Goal: Task Accomplishment & Management: Complete application form

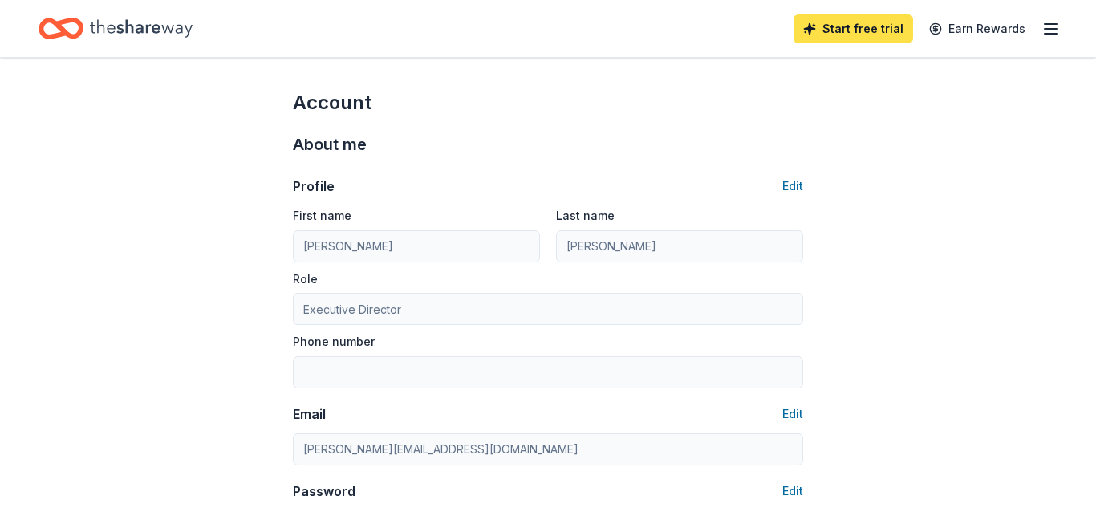
click at [895, 35] on link "Start free trial" at bounding box center [854, 28] width 120 height 29
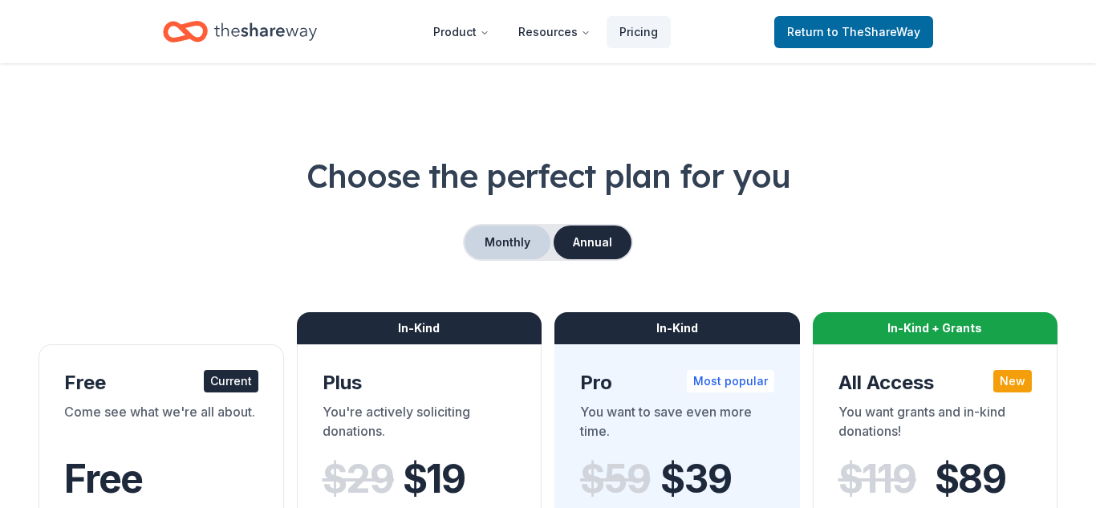
click at [493, 244] on button "Monthly" at bounding box center [508, 242] width 86 height 34
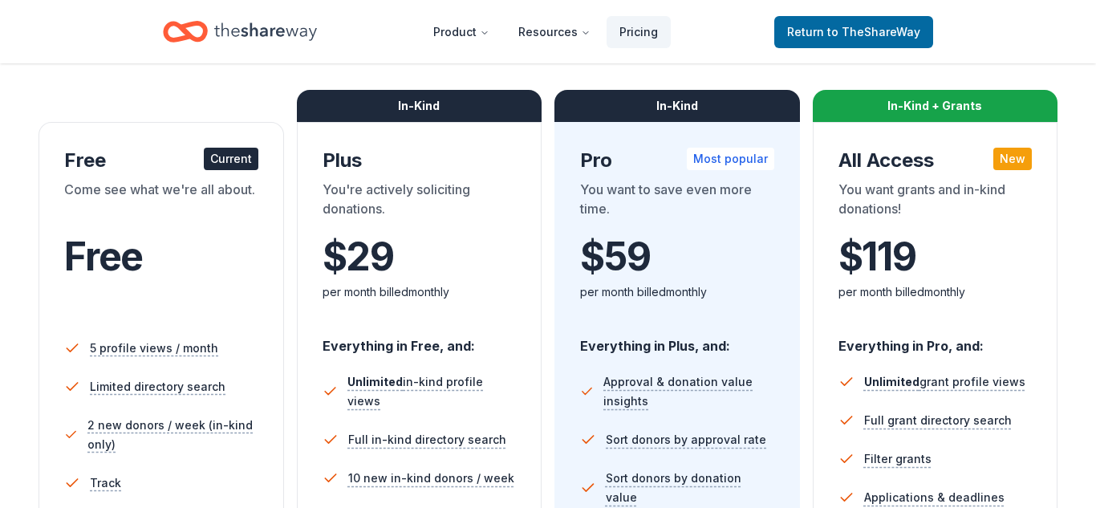
scroll to position [225, 0]
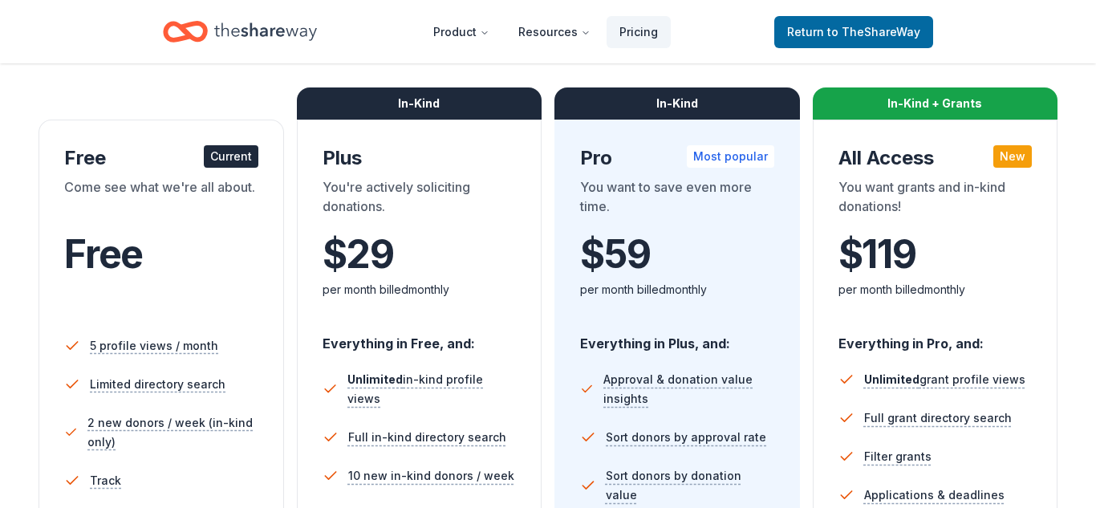
click at [454, 312] on div "$ 29 $ per month billed monthly" at bounding box center [420, 276] width 194 height 88
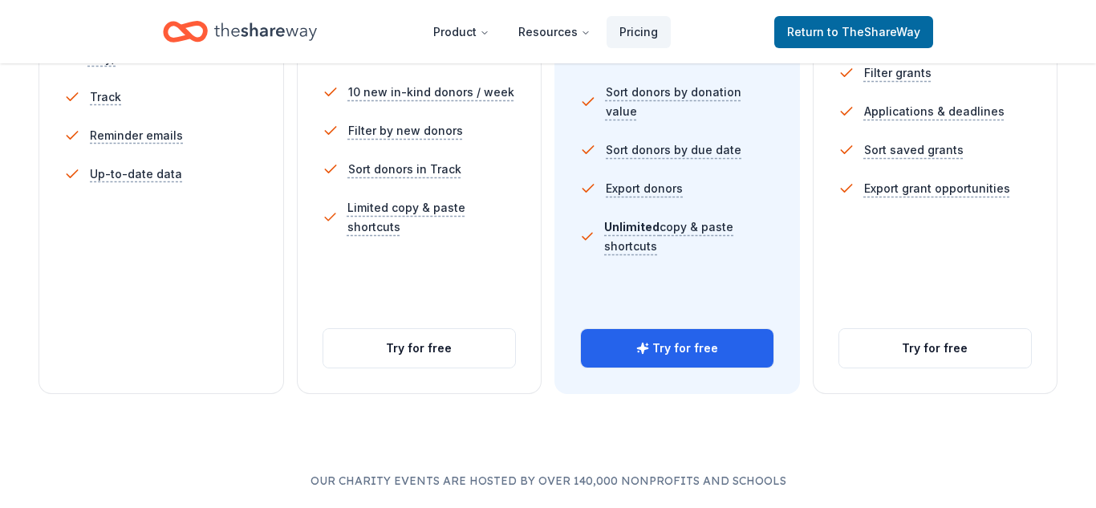
scroll to position [610, 0]
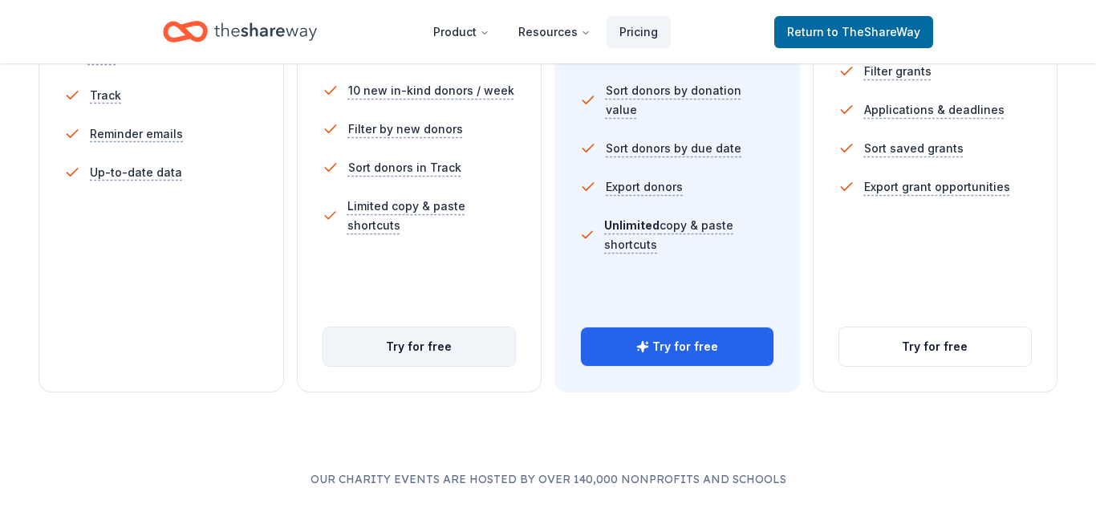
click at [412, 350] on button "Try for free" at bounding box center [419, 346] width 193 height 39
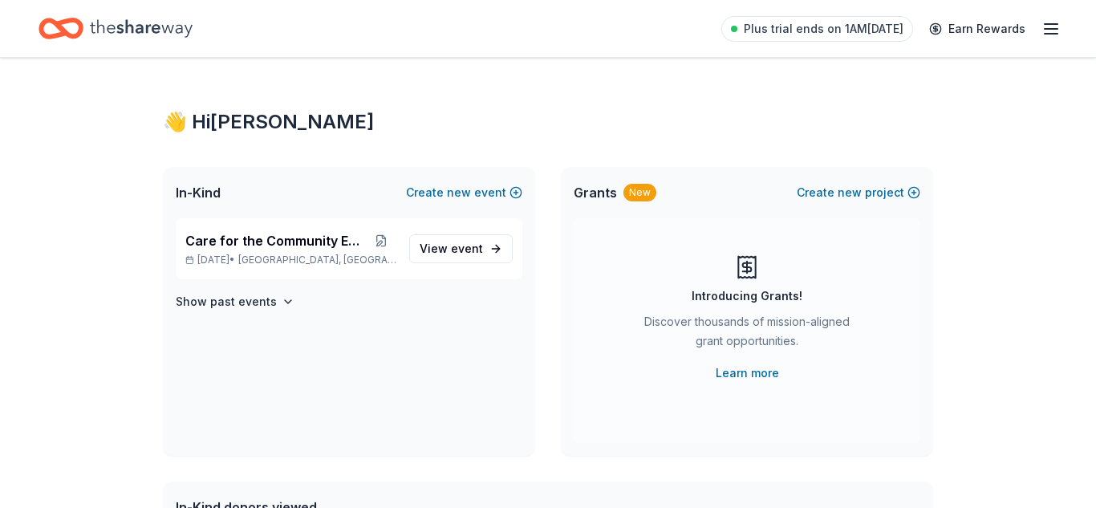
click at [1045, 35] on icon "button" at bounding box center [1050, 28] width 19 height 19
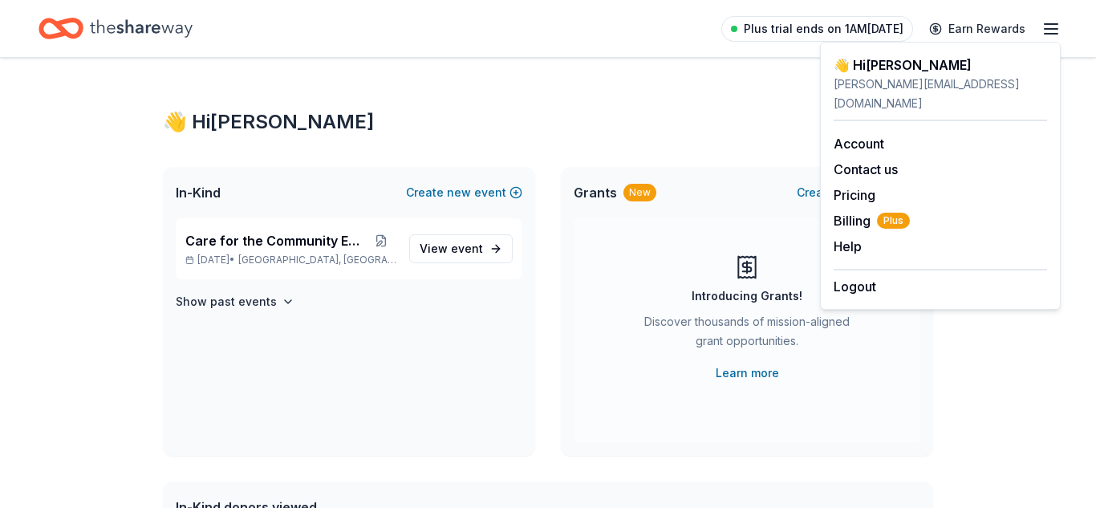
click at [780, 30] on span "Plus trial ends on 1AM, 10/2" at bounding box center [824, 28] width 160 height 19
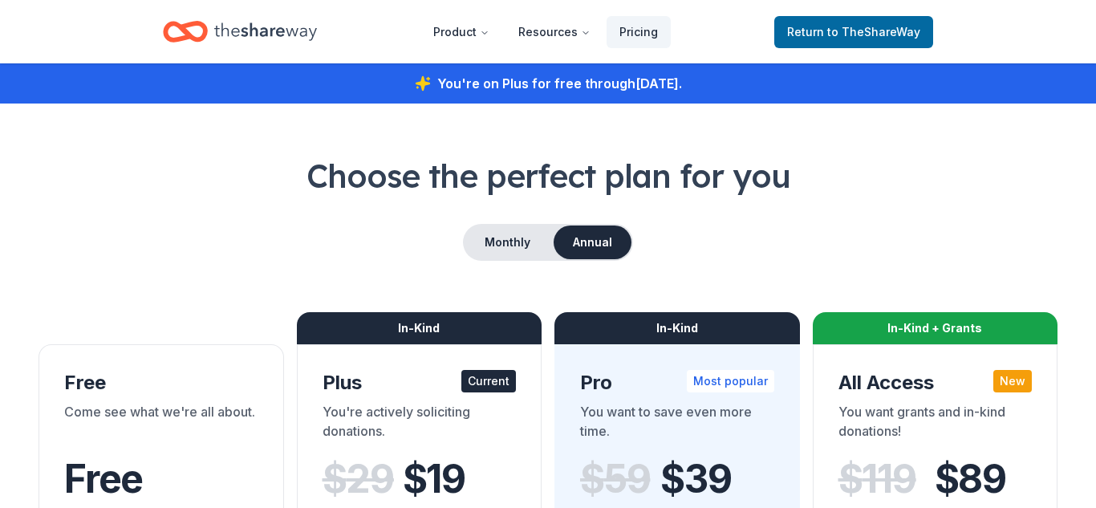
click at [335, 166] on h1 "Choose the perfect plan for you" at bounding box center [548, 175] width 1019 height 45
click at [837, 23] on span "Return to TheShareWay" at bounding box center [853, 31] width 133 height 19
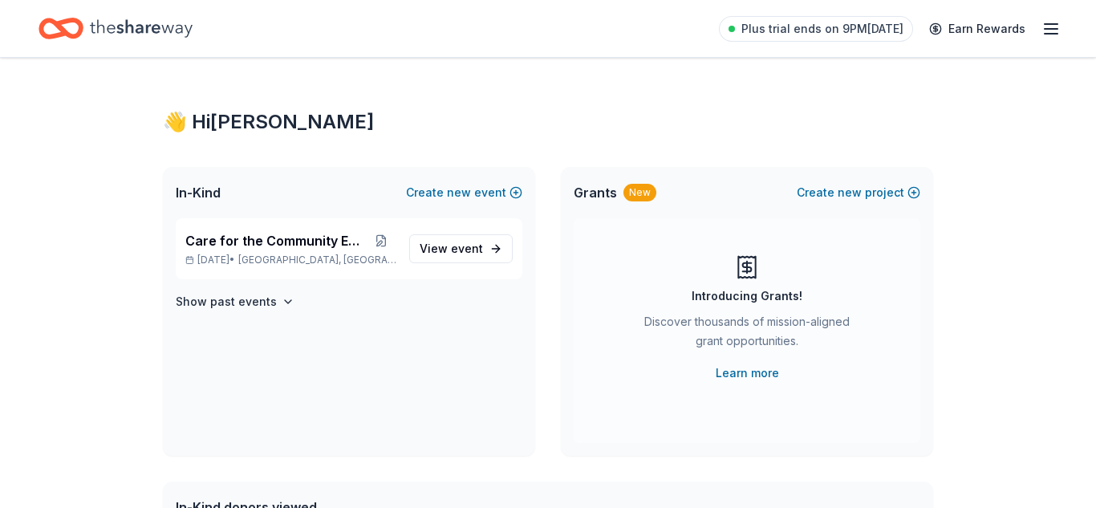
click at [1049, 29] on line "button" at bounding box center [1051, 29] width 13 height 0
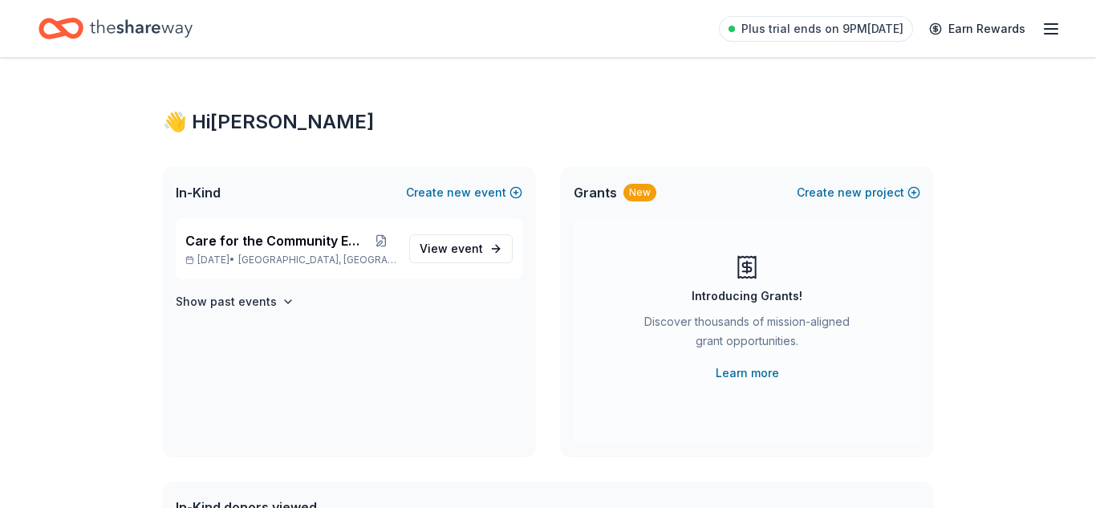
click at [108, 24] on icon "Home" at bounding box center [141, 28] width 103 height 33
click at [632, 195] on div "New" at bounding box center [639, 193] width 33 height 18
click at [910, 194] on button "Create new project" at bounding box center [859, 192] width 124 height 19
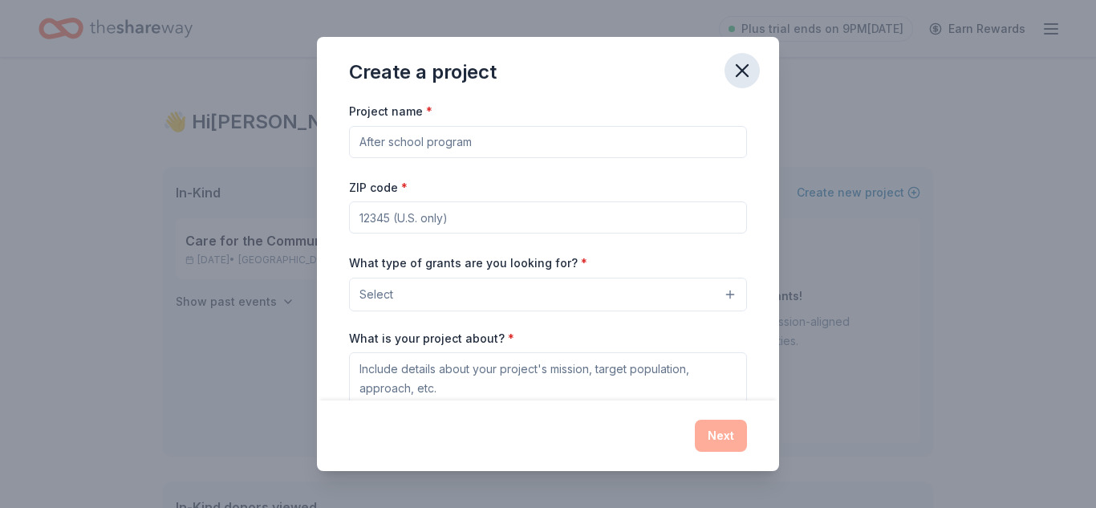
click at [743, 76] on icon "button" at bounding box center [742, 70] width 22 height 22
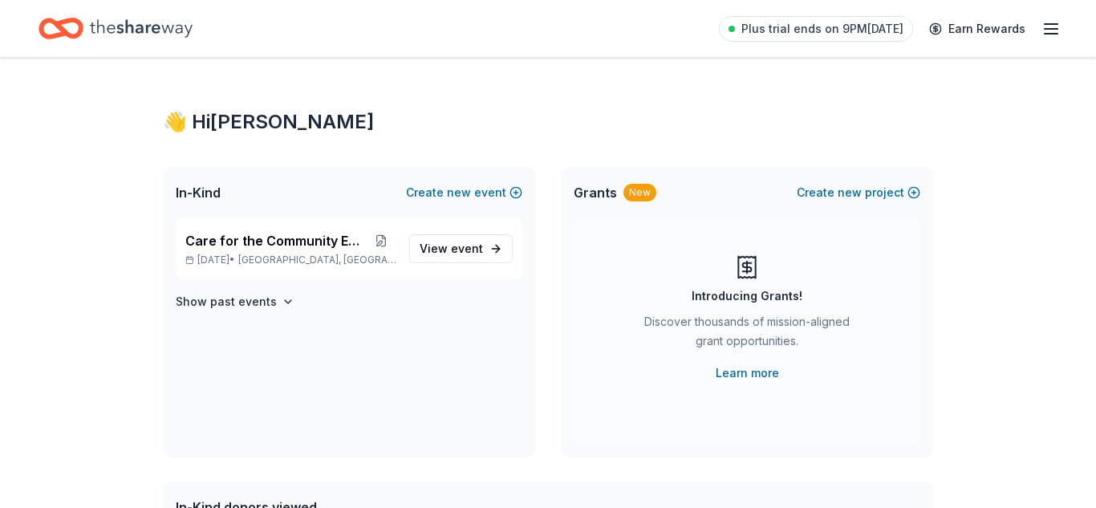
click at [561, 306] on div "Grants New Create new project Introducing Grants! Discover thousands of mission…" at bounding box center [747, 311] width 372 height 289
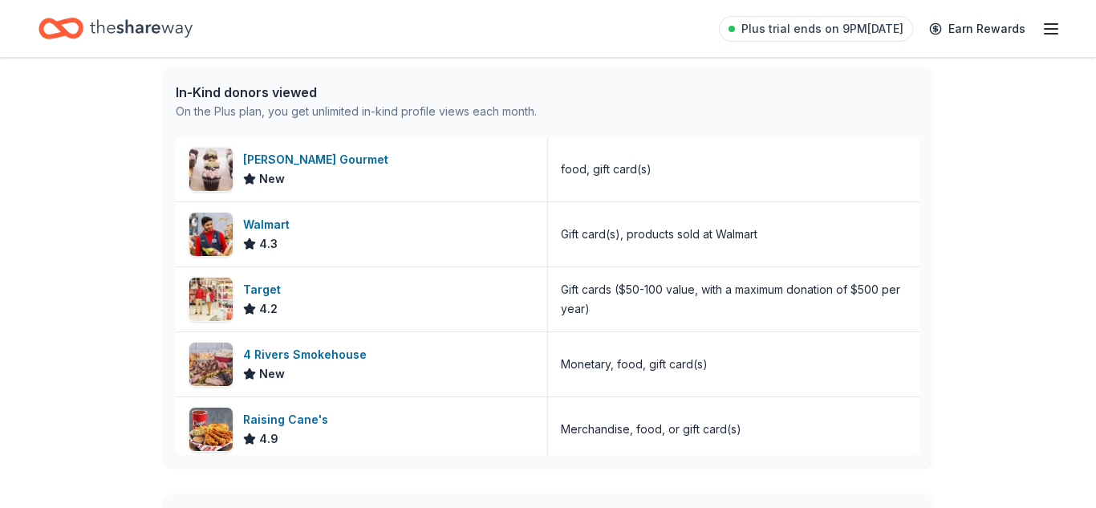
scroll to position [417, 0]
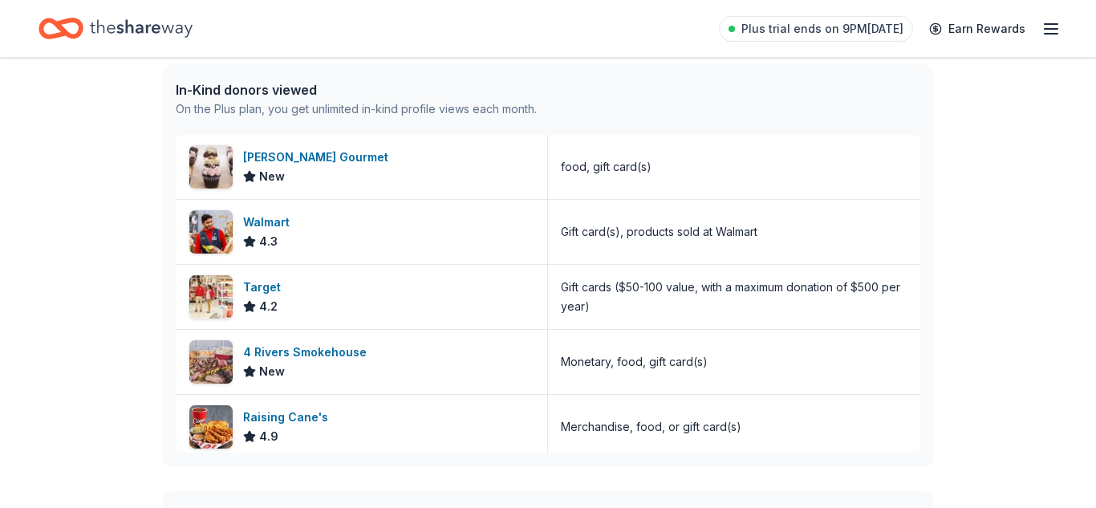
click at [85, 246] on div "👋 Hi Pamela In-Kind Create new event Care for the Community Event Nov 22, 2025 …" at bounding box center [548, 201] width 1096 height 1120
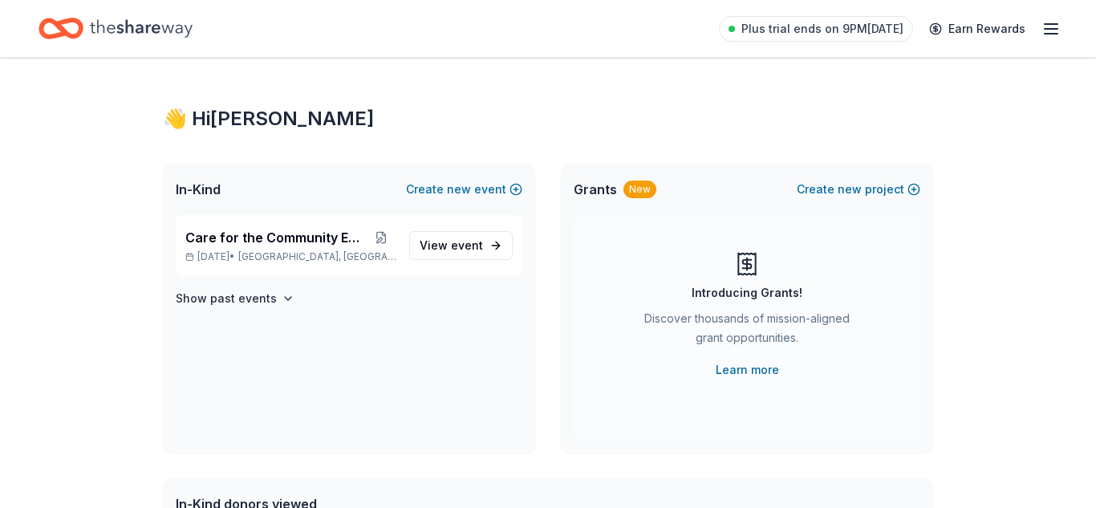
scroll to position [0, 0]
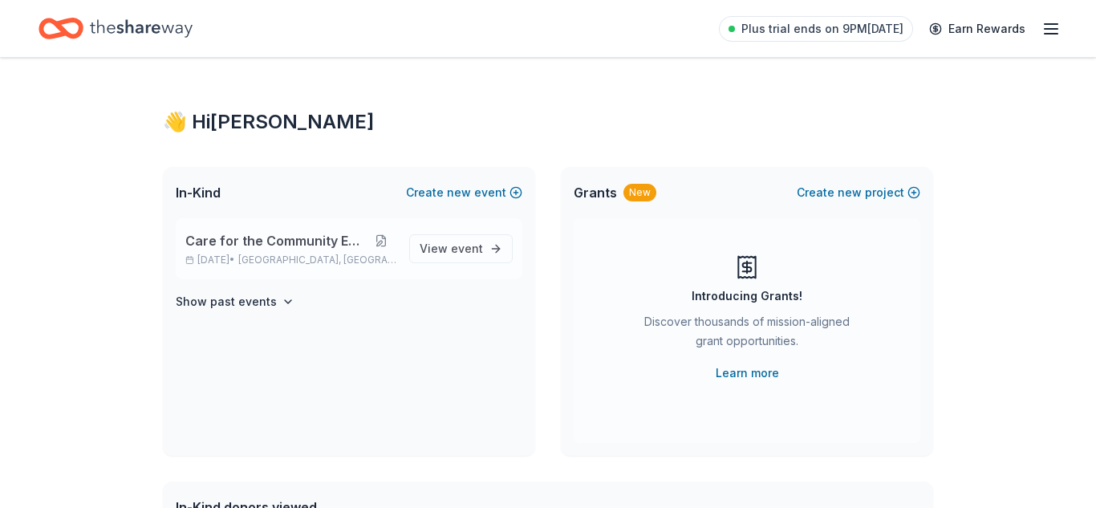
click at [384, 246] on button at bounding box center [381, 240] width 30 height 13
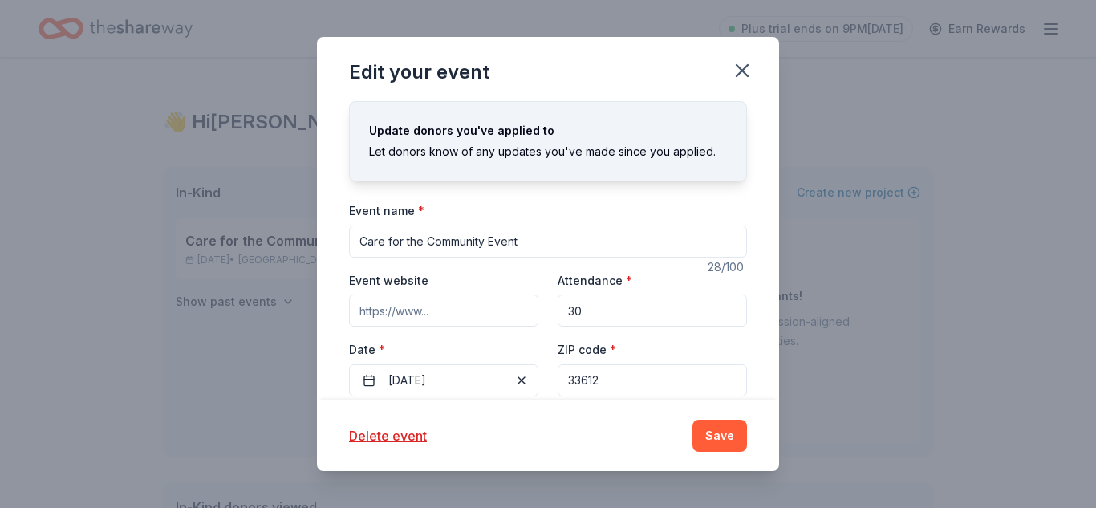
click at [581, 308] on input "30" at bounding box center [652, 310] width 189 height 32
type input "3"
type input "15"
click at [712, 447] on button "Save" at bounding box center [719, 436] width 55 height 32
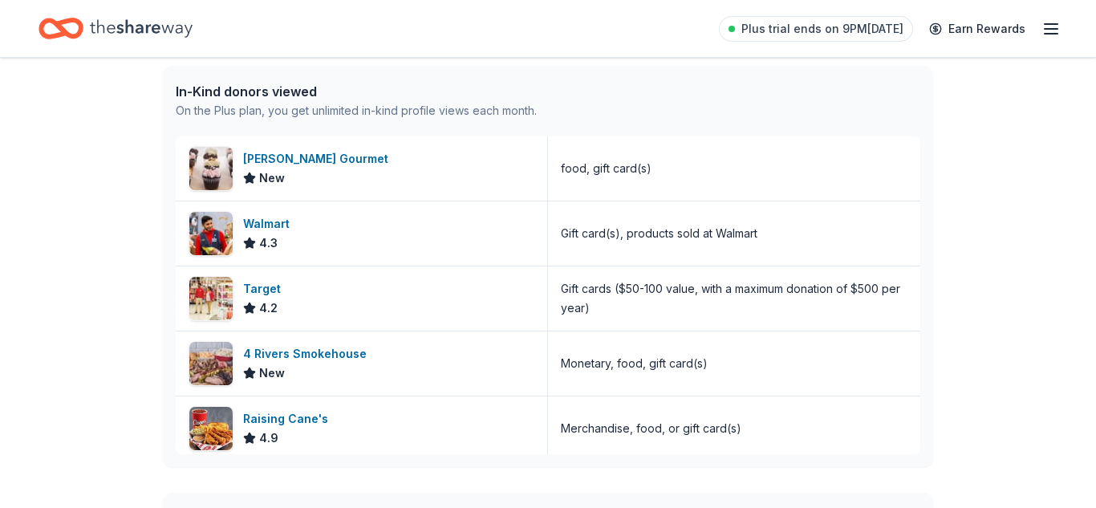
scroll to position [417, 0]
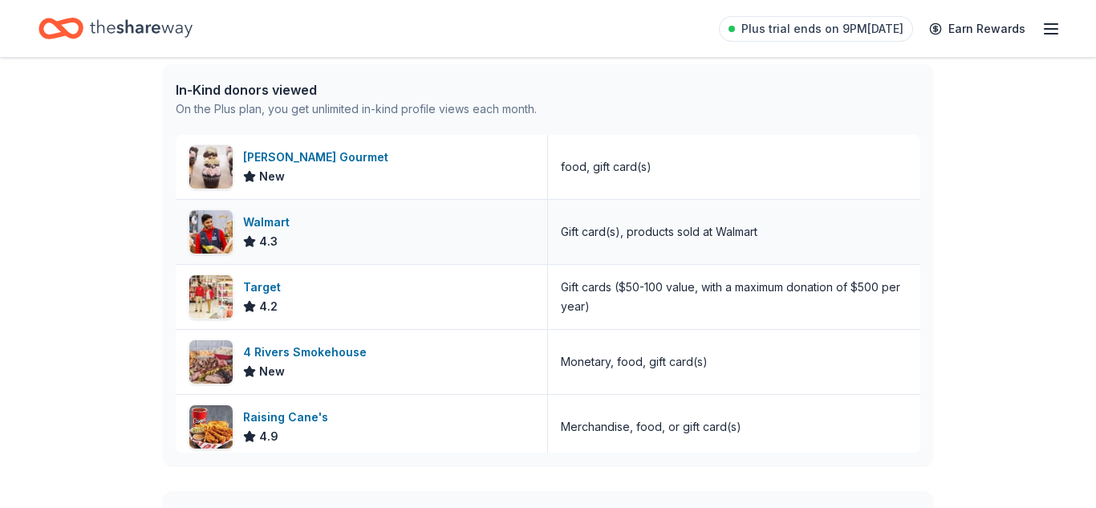
click at [274, 225] on div "Walmart" at bounding box center [269, 222] width 53 height 19
click at [267, 285] on div "Target" at bounding box center [265, 287] width 44 height 19
click at [254, 419] on div "Raising Cane's" at bounding box center [288, 417] width 91 height 19
click at [63, 251] on div "👋 Hi Pamela In-Kind Create new event Care for the Community Event Nov 22, 2025 …" at bounding box center [548, 201] width 1096 height 1120
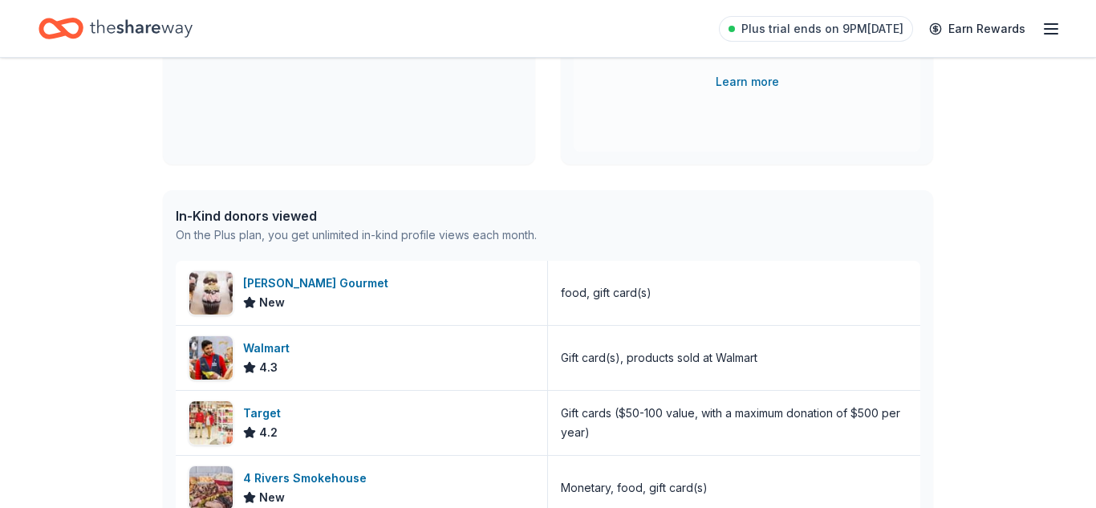
scroll to position [289, 0]
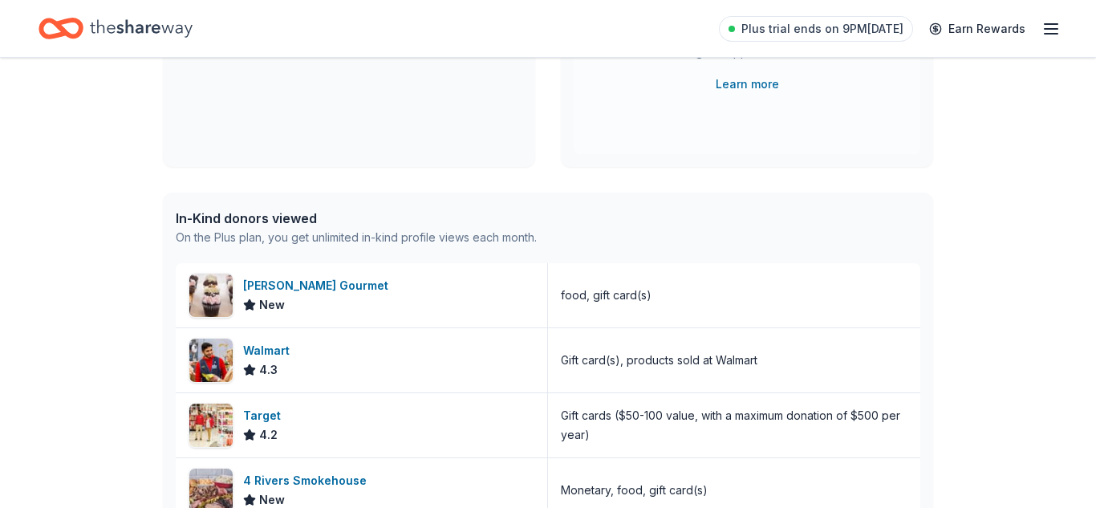
click at [159, 31] on icon "Home" at bounding box center [141, 28] width 103 height 18
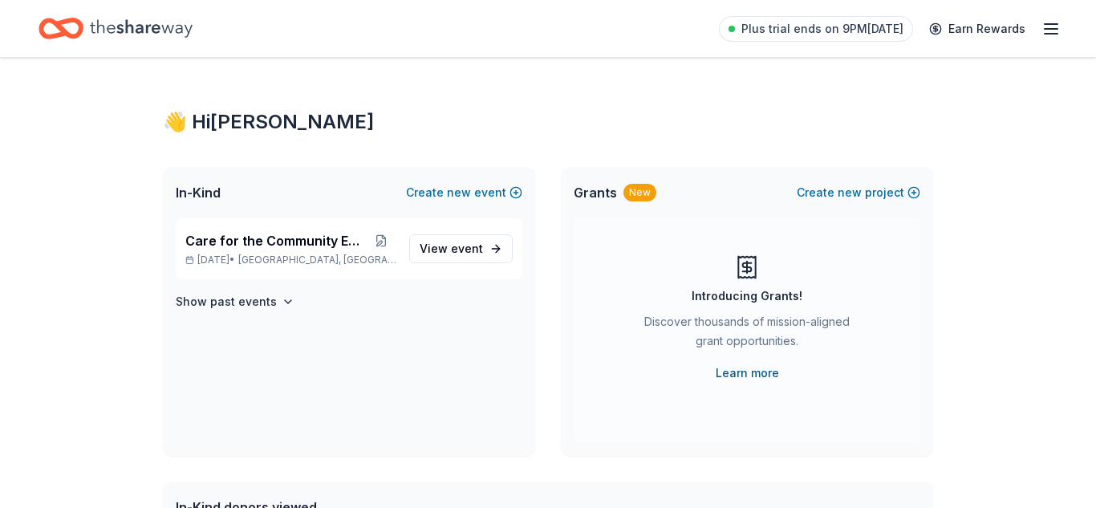
click at [737, 375] on link "Learn more" at bounding box center [747, 372] width 63 height 19
click at [1057, 30] on icon "button" at bounding box center [1050, 28] width 19 height 19
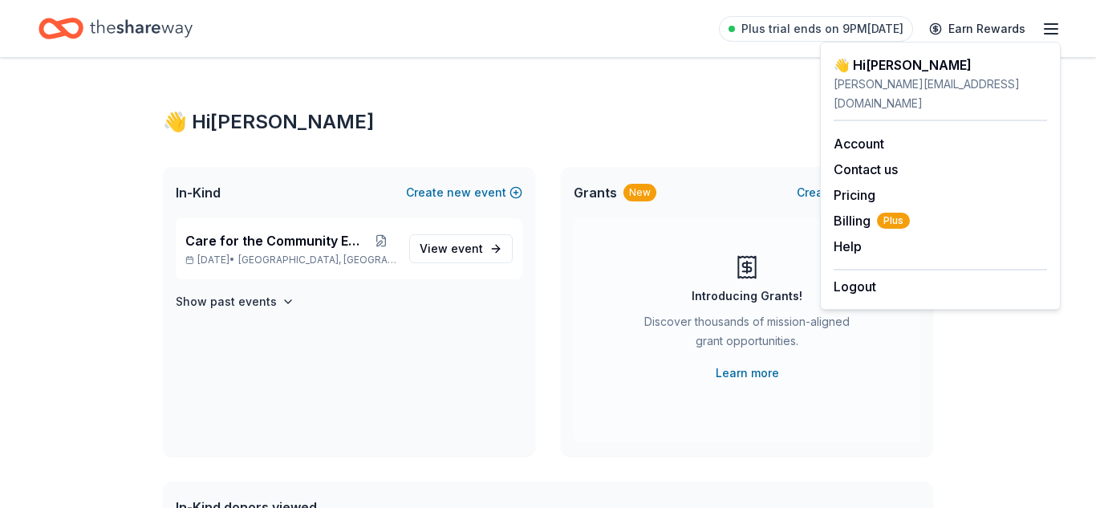
click at [109, 35] on icon "Home" at bounding box center [141, 28] width 103 height 33
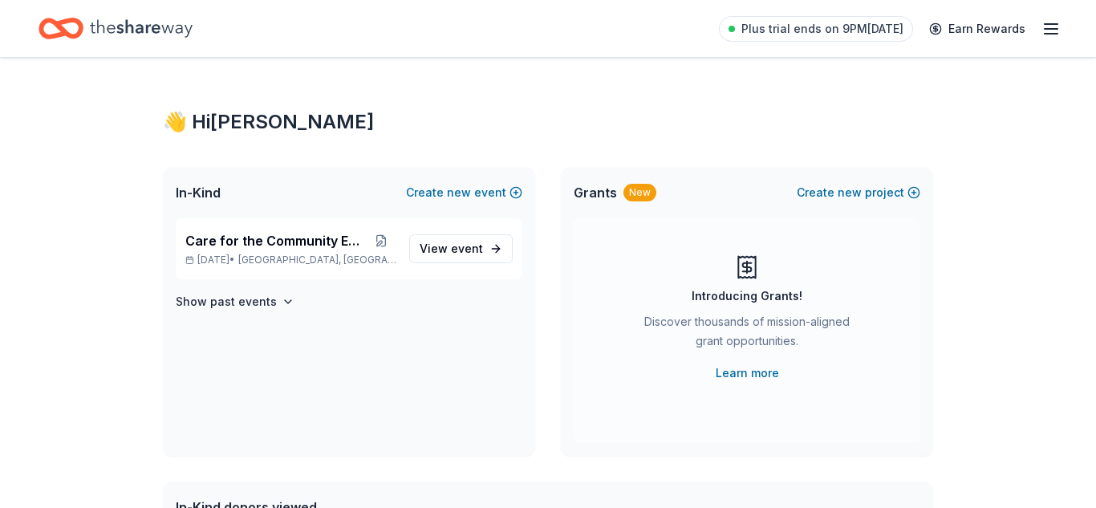
click at [1045, 35] on icon "button" at bounding box center [1050, 28] width 19 height 19
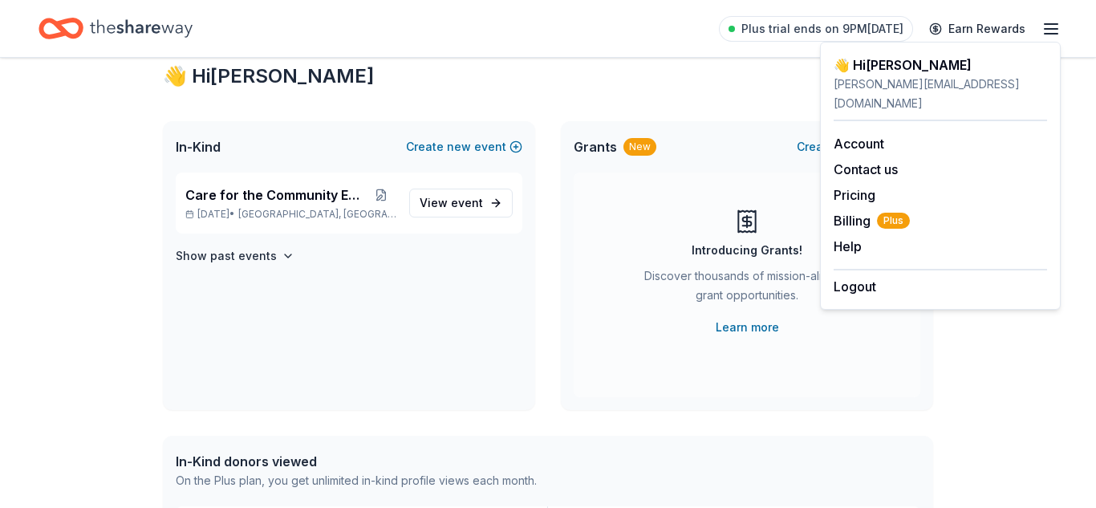
scroll to position [51, 0]
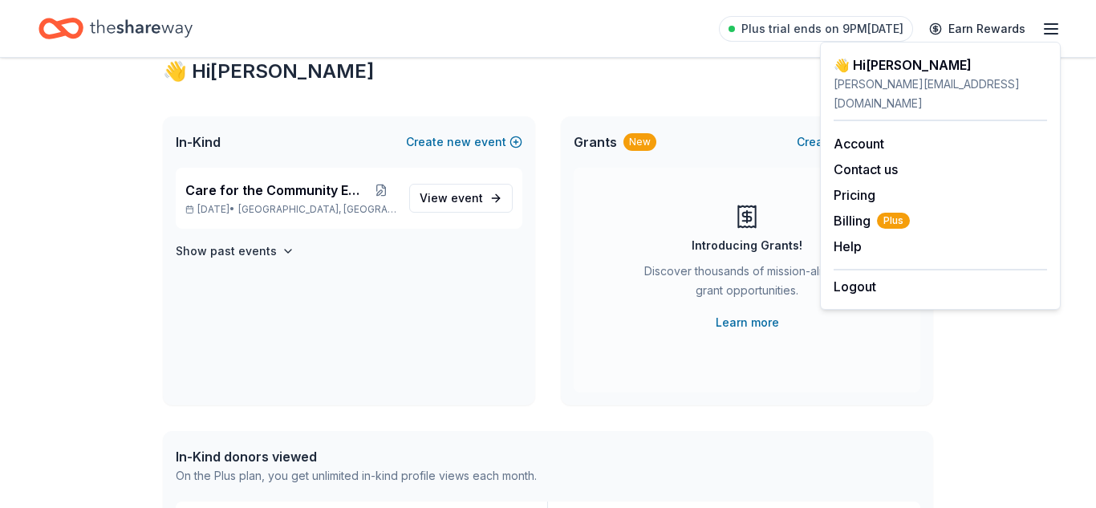
click at [648, 367] on div "Introducing Grants! Discover thousands of mission-aligned grant opportunities. …" at bounding box center [747, 280] width 347 height 225
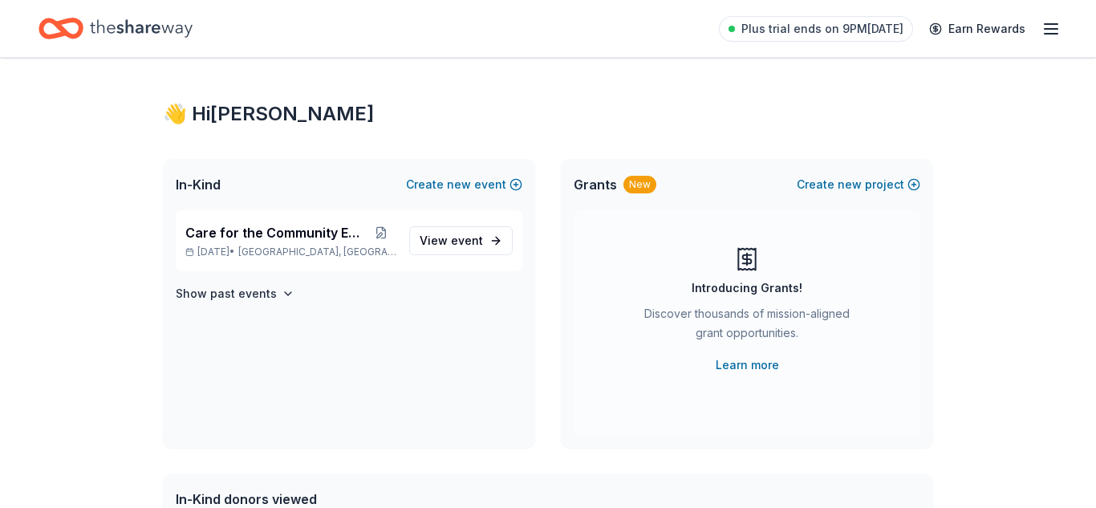
scroll to position [0, 0]
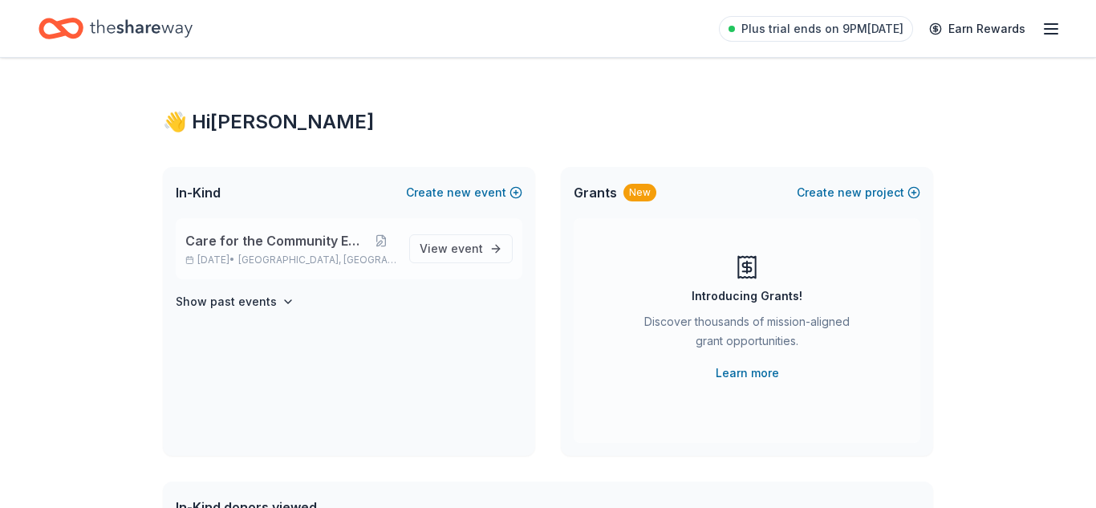
click at [311, 242] on span "Care for the Community Event" at bounding box center [275, 240] width 181 height 19
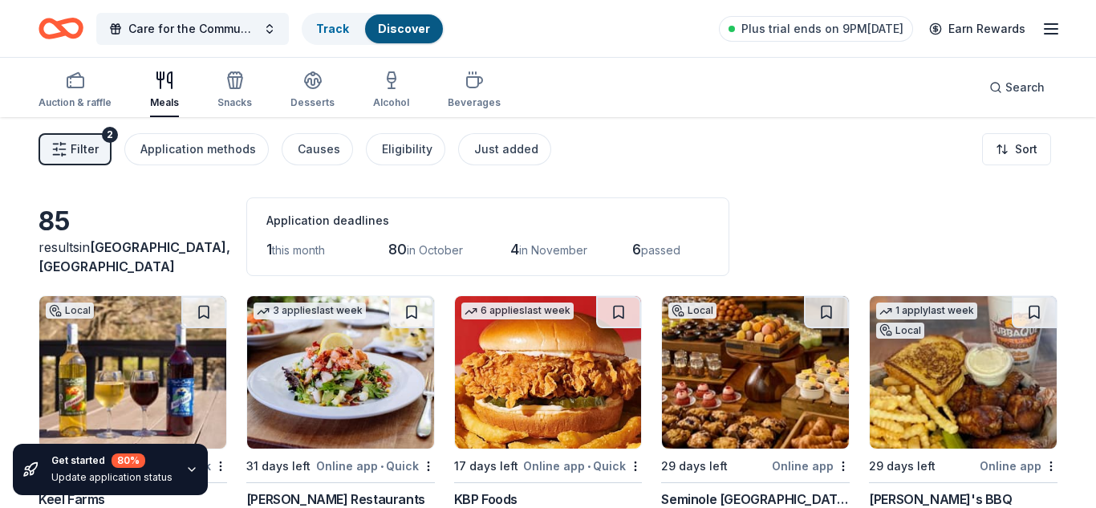
click at [659, 166] on div "Filter 2 Application methods Causes Eligibility Just added Sort" at bounding box center [548, 149] width 1096 height 64
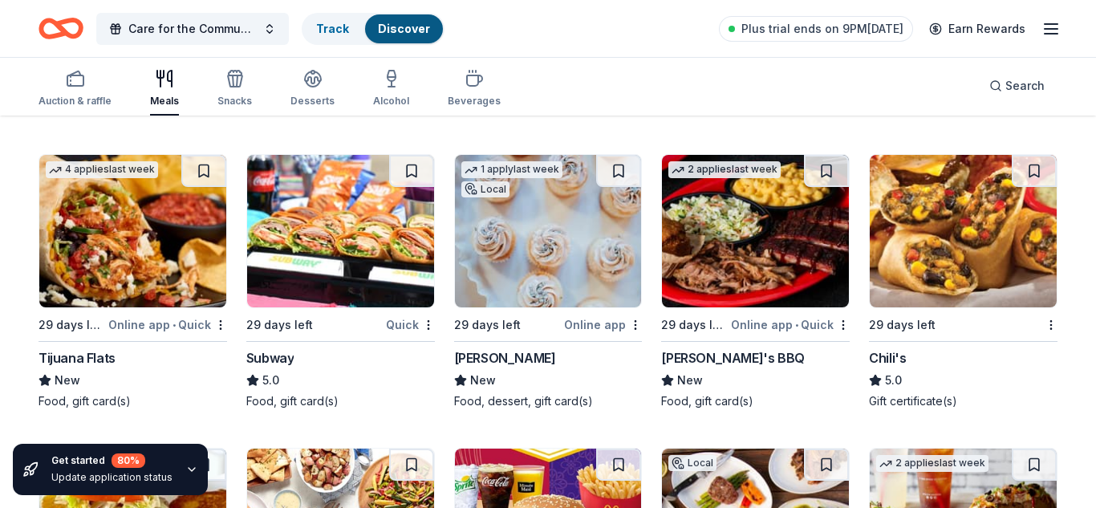
scroll to position [1412, 0]
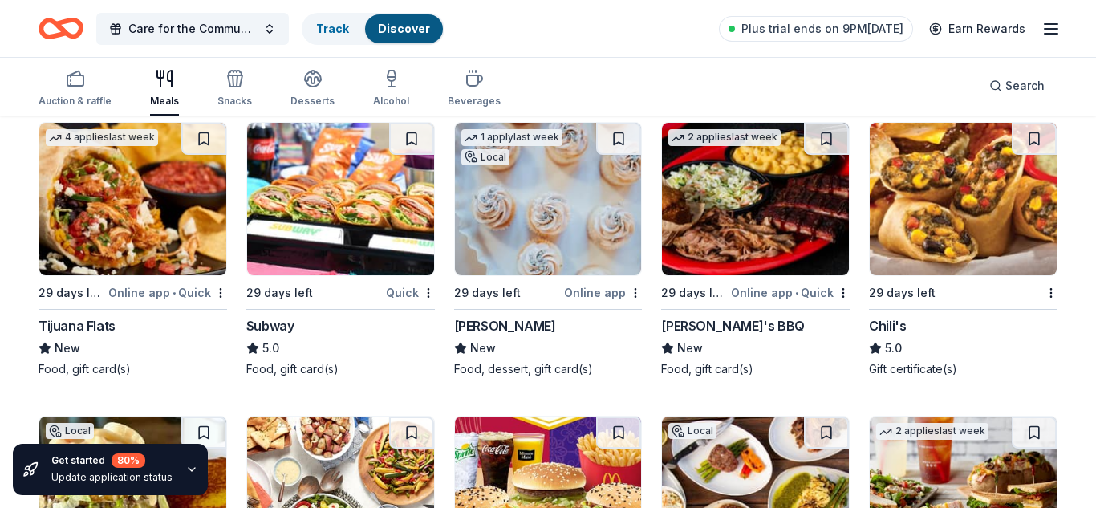
click at [589, 298] on div "Online app" at bounding box center [603, 292] width 78 height 20
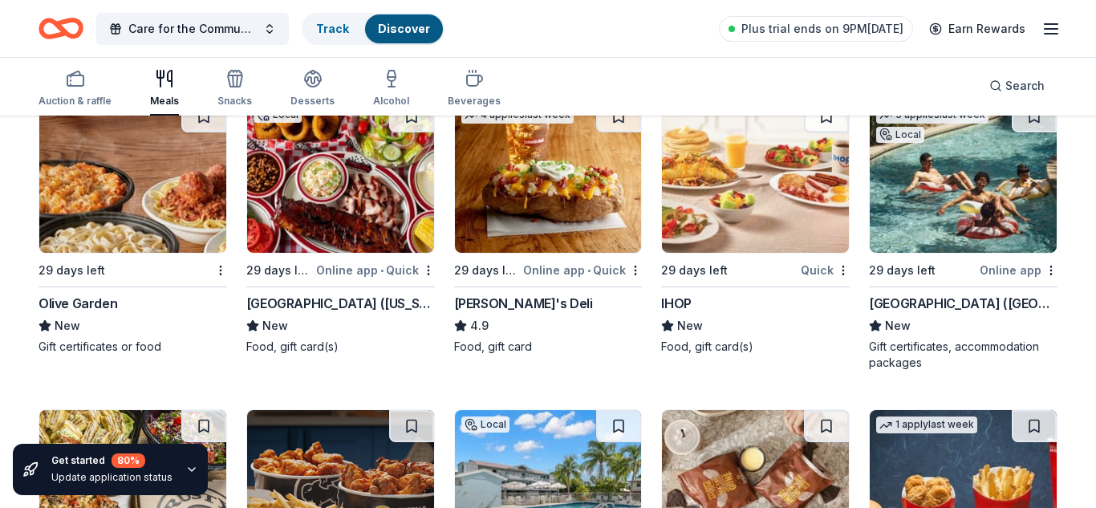
scroll to position [2054, 0]
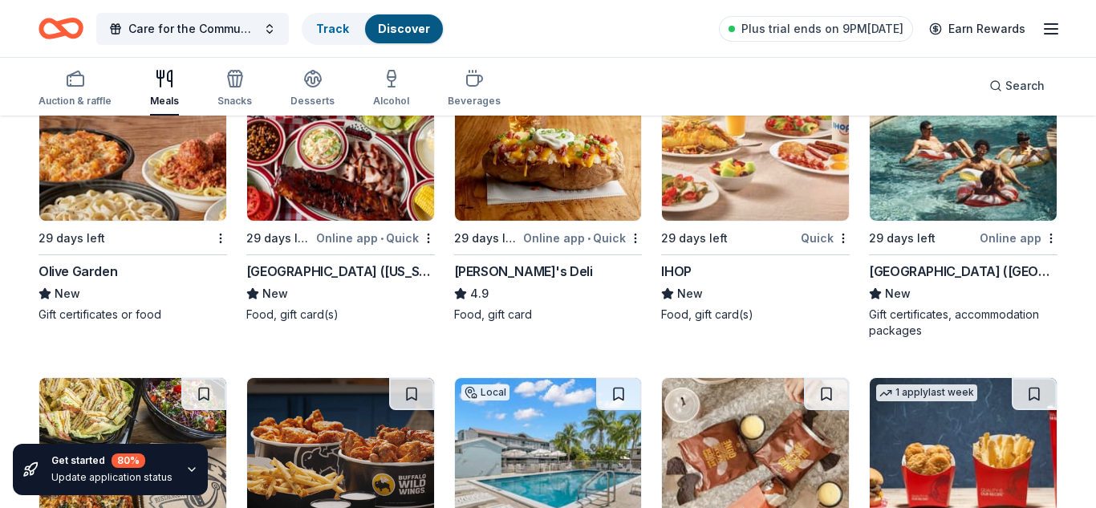
click at [108, 212] on img at bounding box center [132, 144] width 187 height 152
click at [623, 83] on div "Auction & raffle Meals Snacks Desserts Alcohol Beverages Search" at bounding box center [548, 85] width 1019 height 59
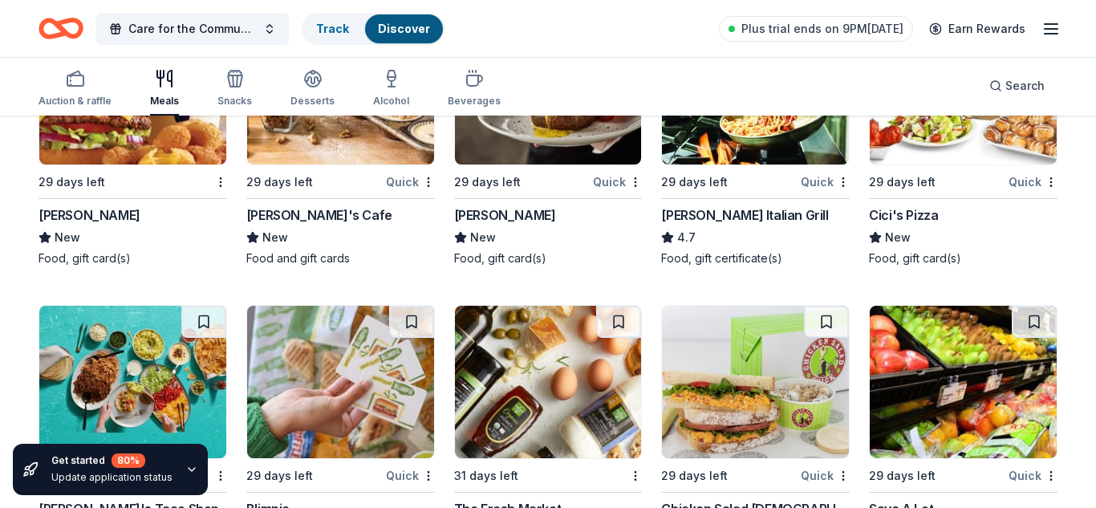
scroll to position [4524, 0]
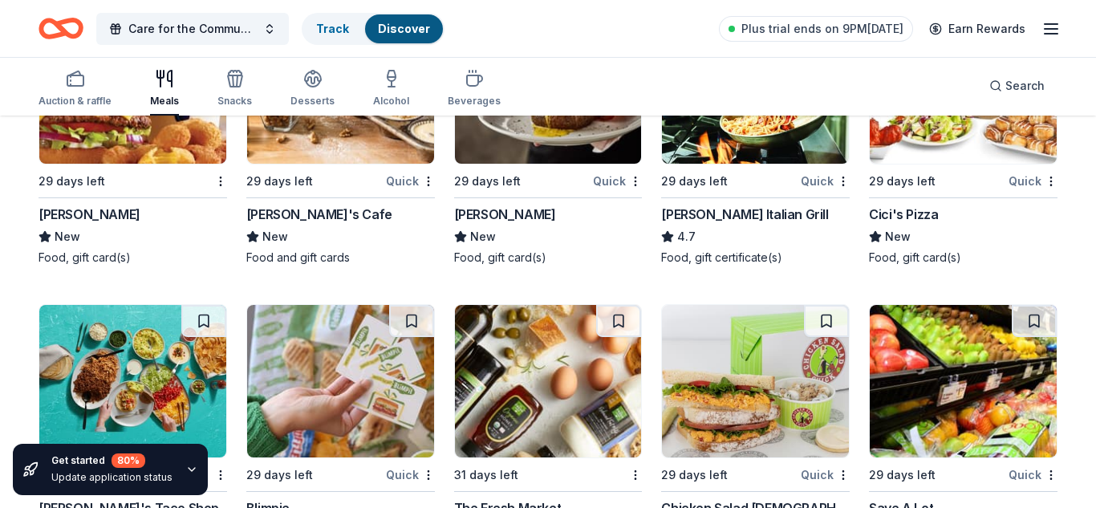
click at [707, 147] on img at bounding box center [755, 87] width 187 height 152
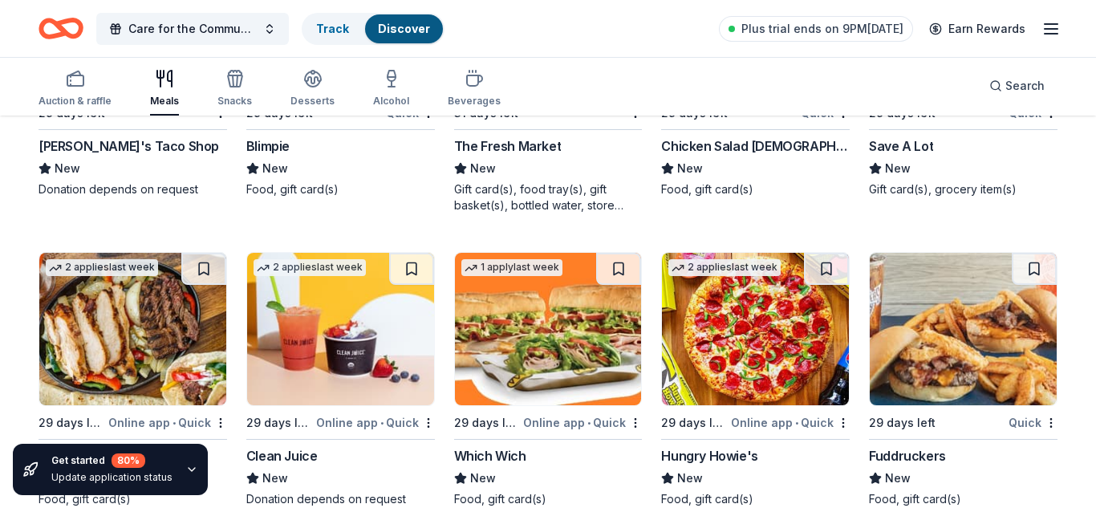
scroll to position [4918, 0]
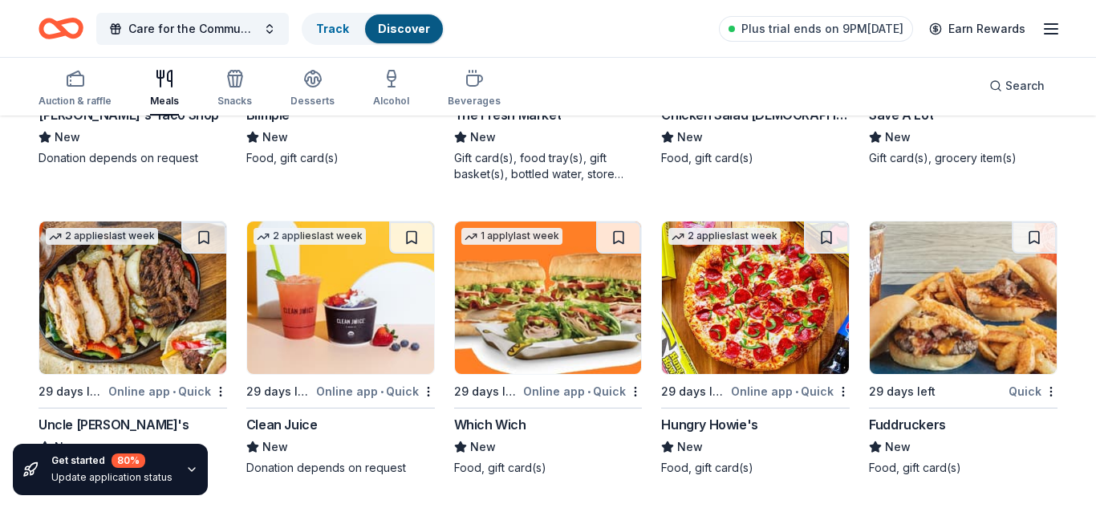
click at [777, 342] on img at bounding box center [755, 297] width 187 height 152
click at [354, 181] on div "29 days left Quick Blimpie New Food, gift card(s)" at bounding box center [340, 46] width 189 height 271
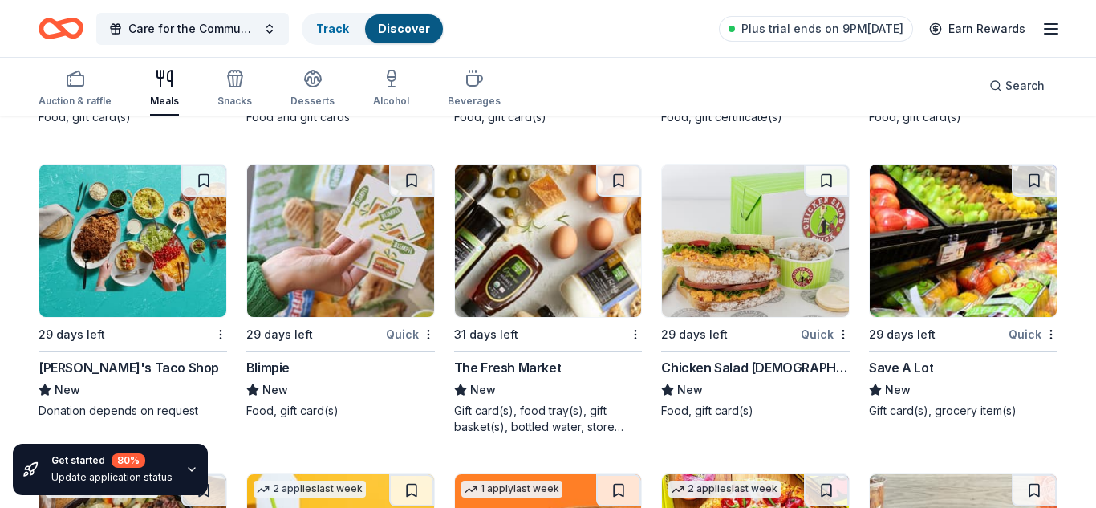
scroll to position [4661, 0]
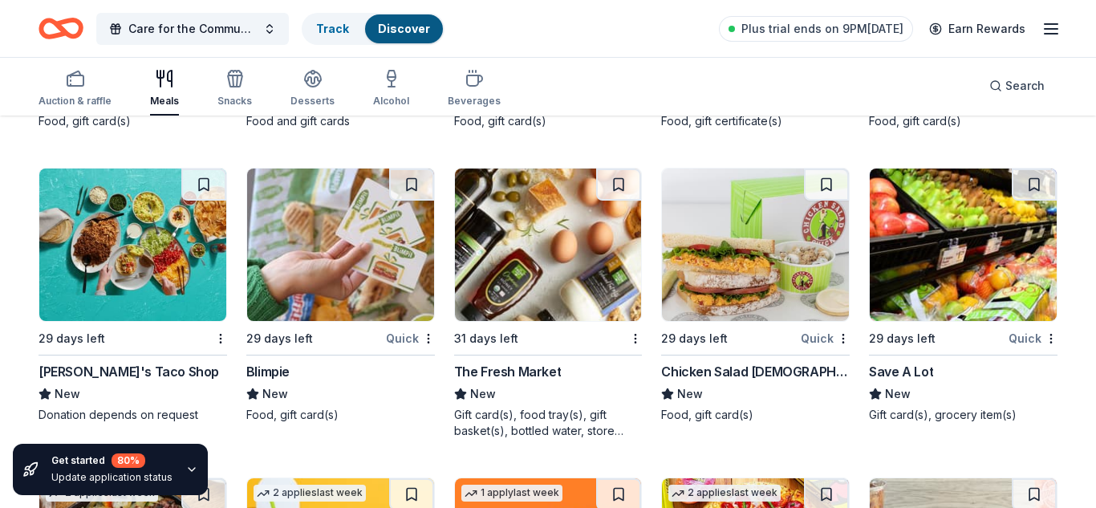
click at [526, 261] on img at bounding box center [548, 244] width 187 height 152
click at [612, 21] on div "Care for the Community Event Track Discover Plus trial ends on 9PM, 10/1 Earn R…" at bounding box center [548, 29] width 1019 height 38
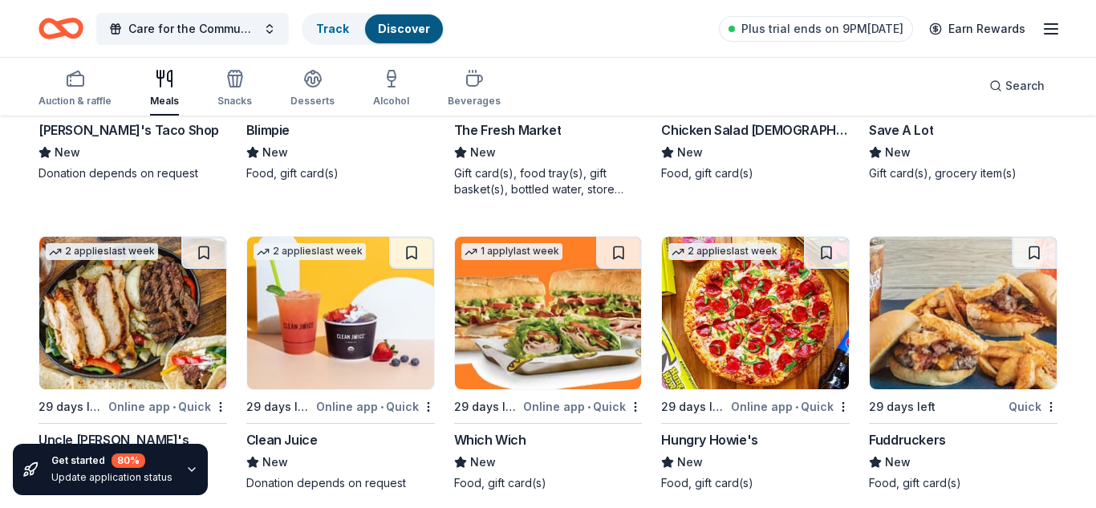
scroll to position [4918, 0]
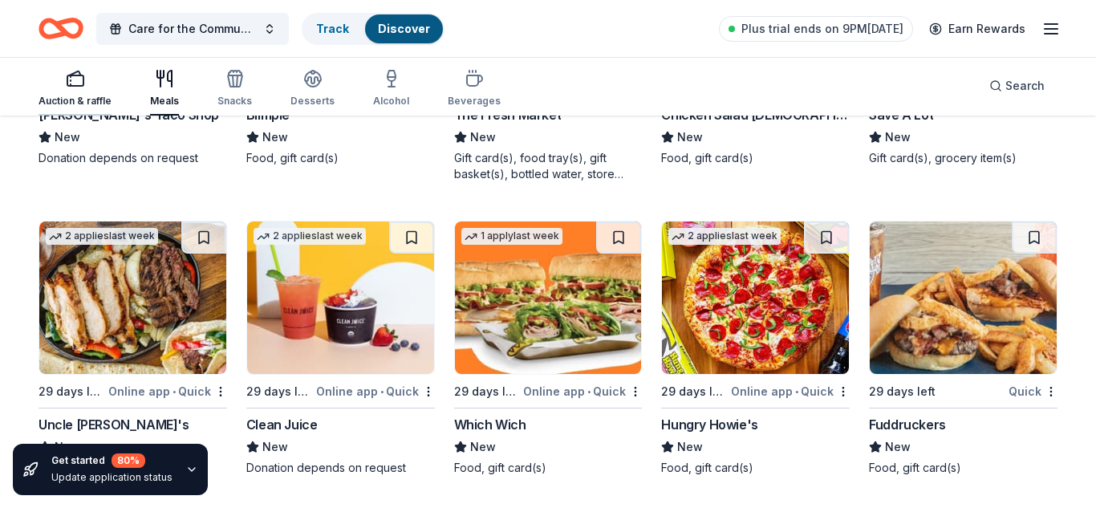
click at [72, 88] on div "Auction & raffle" at bounding box center [75, 88] width 73 height 39
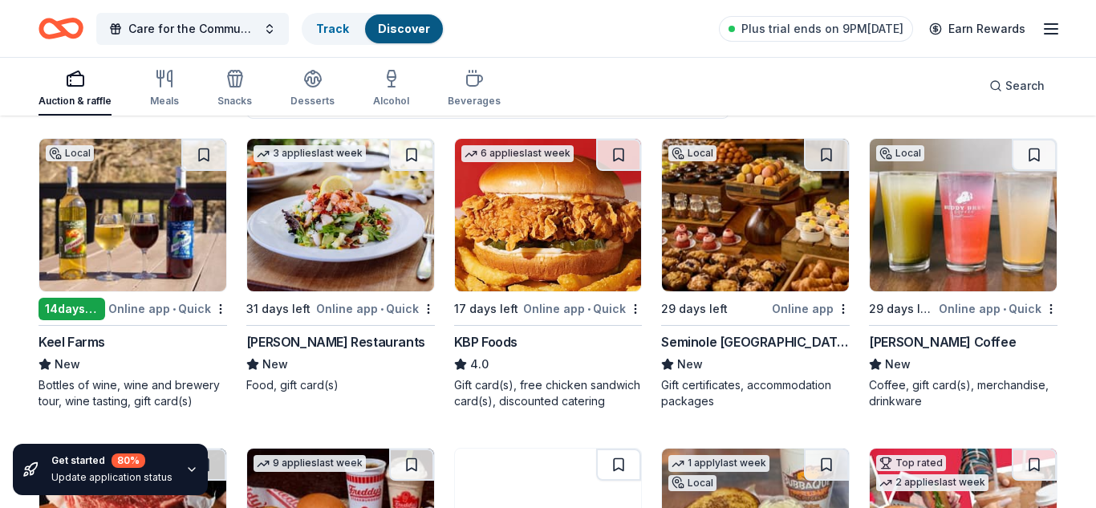
scroll to position [160, 0]
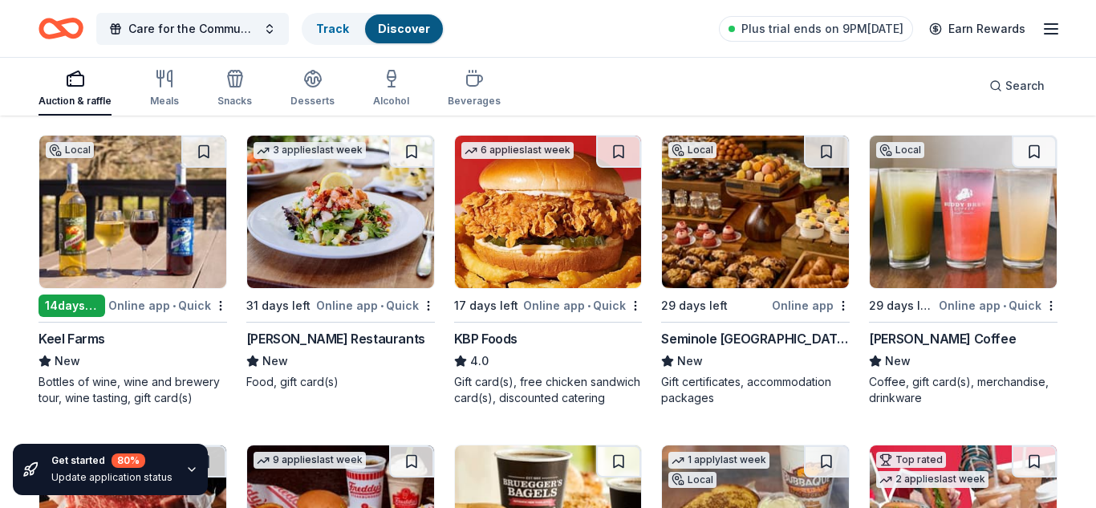
click at [727, 242] on img at bounding box center [755, 212] width 187 height 152
click at [554, 33] on div "Care for the Community Event Track Discover Plus trial ends on 9PM, 10/1 Earn R…" at bounding box center [548, 29] width 1019 height 38
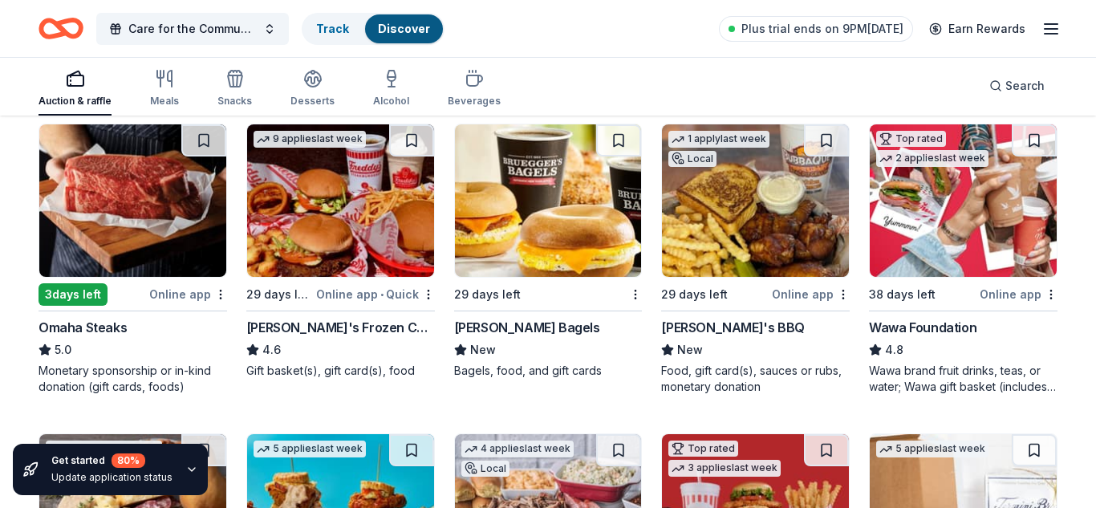
scroll to position [449, 0]
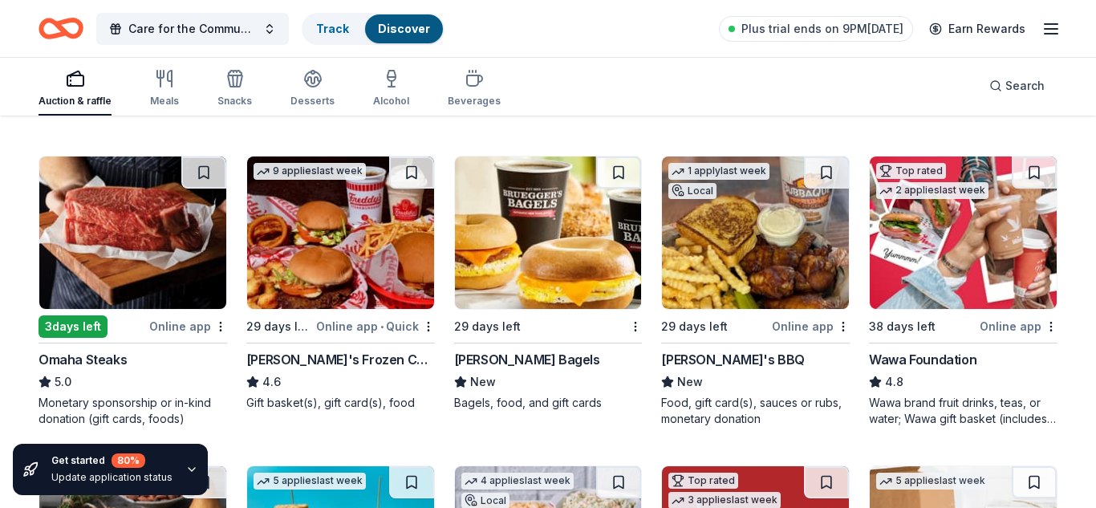
click at [84, 263] on img at bounding box center [132, 232] width 187 height 152
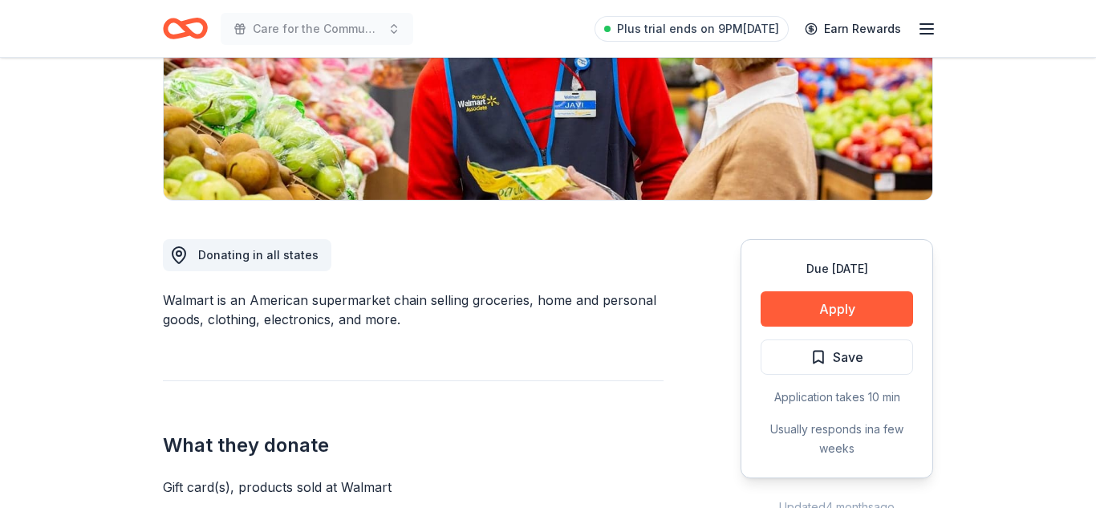
scroll to position [289, 0]
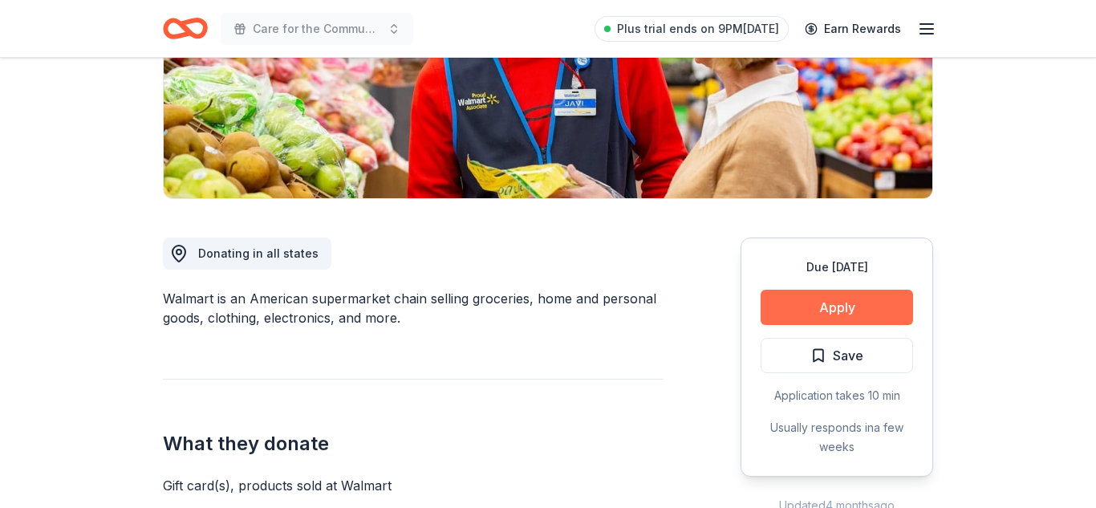
click at [818, 299] on button "Apply" at bounding box center [837, 307] width 152 height 35
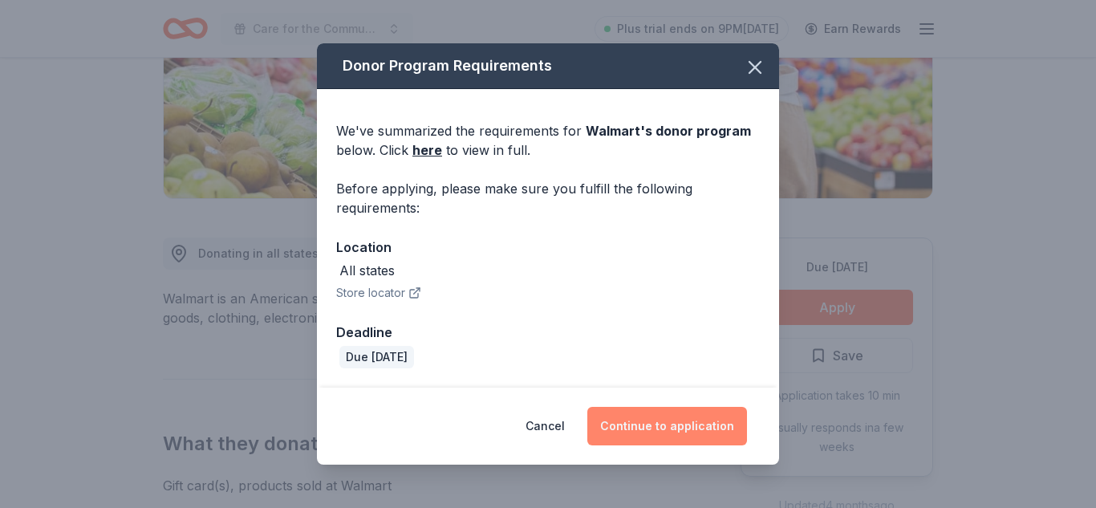
click at [644, 428] on button "Continue to application" at bounding box center [667, 426] width 160 height 39
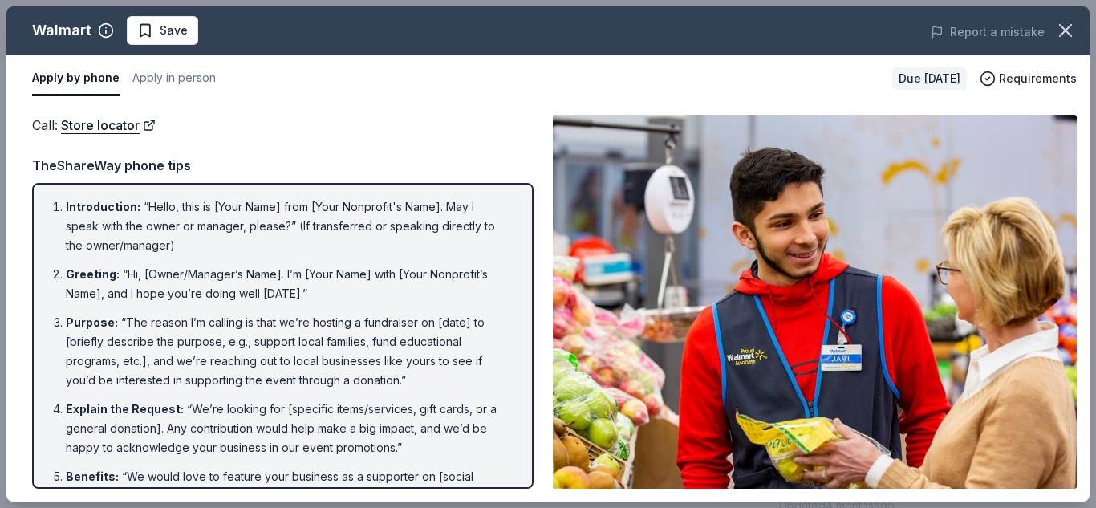
click at [398, 148] on div "Call : Store locator TheShareWay phone tips Introduction : “Hello, this is [You…" at bounding box center [282, 302] width 501 height 374
click at [753, 214] on img at bounding box center [815, 302] width 524 height 374
click at [365, 137] on div "Call : Store locator TheShareWay phone tips Introduction : “Hello, this is [You…" at bounding box center [282, 302] width 501 height 374
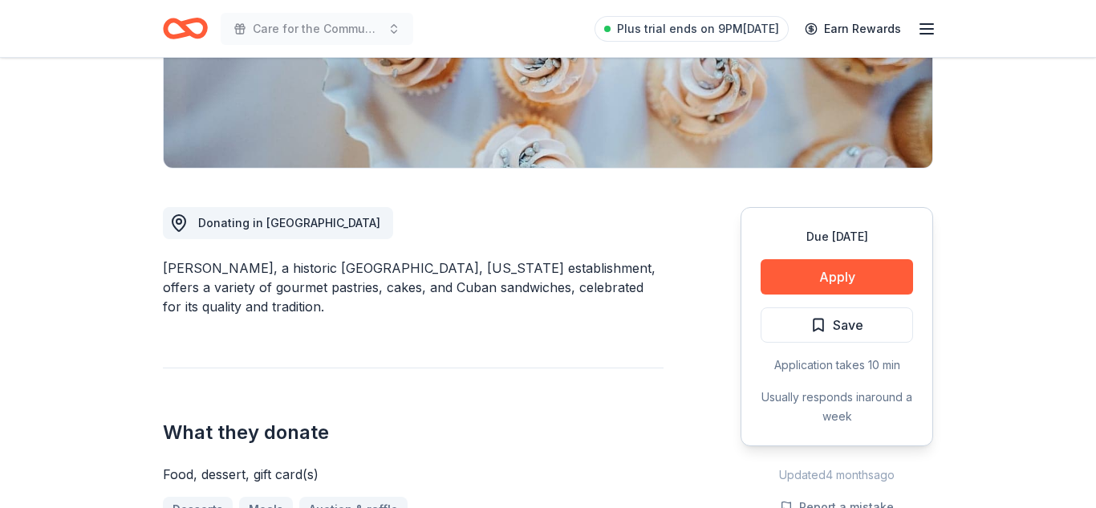
scroll to position [321, 0]
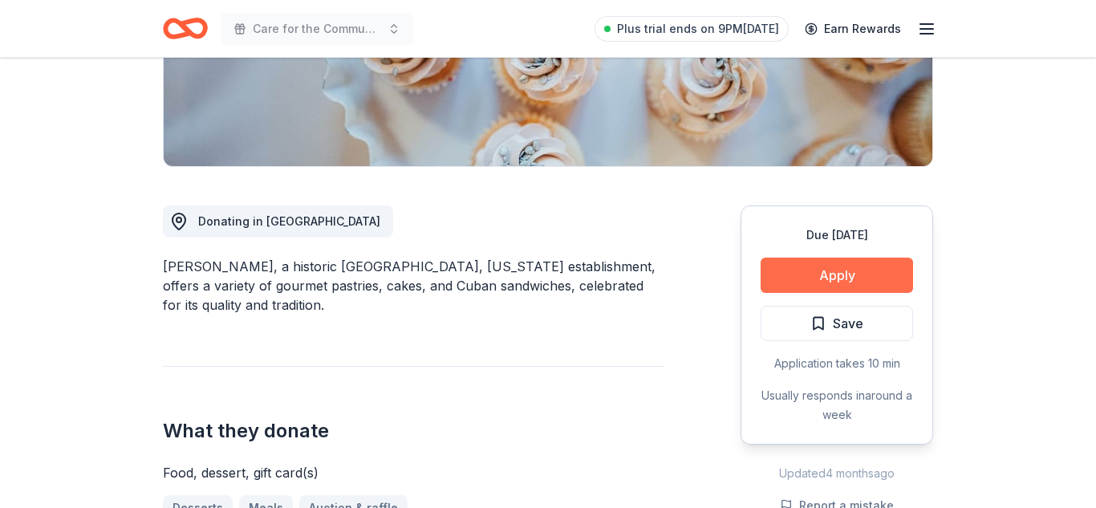
click at [839, 274] on button "Apply" at bounding box center [837, 275] width 152 height 35
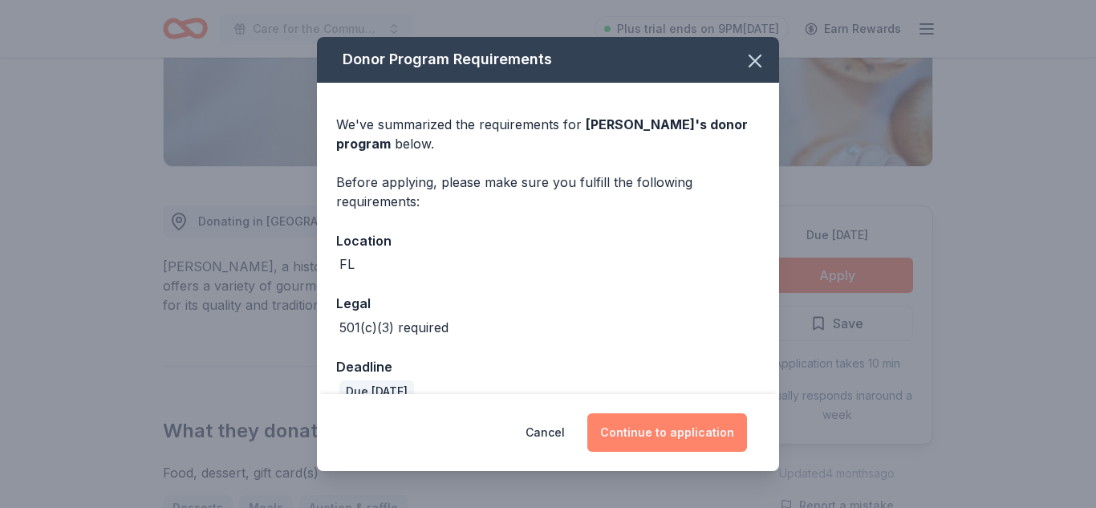
click at [661, 430] on button "Continue to application" at bounding box center [667, 432] width 160 height 39
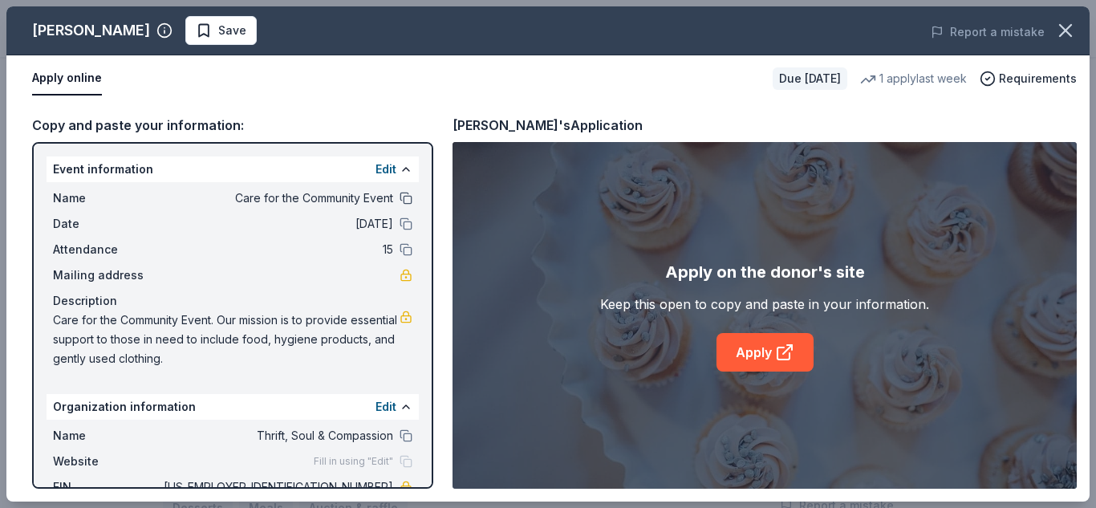
click at [408, 196] on button at bounding box center [406, 198] width 13 height 13
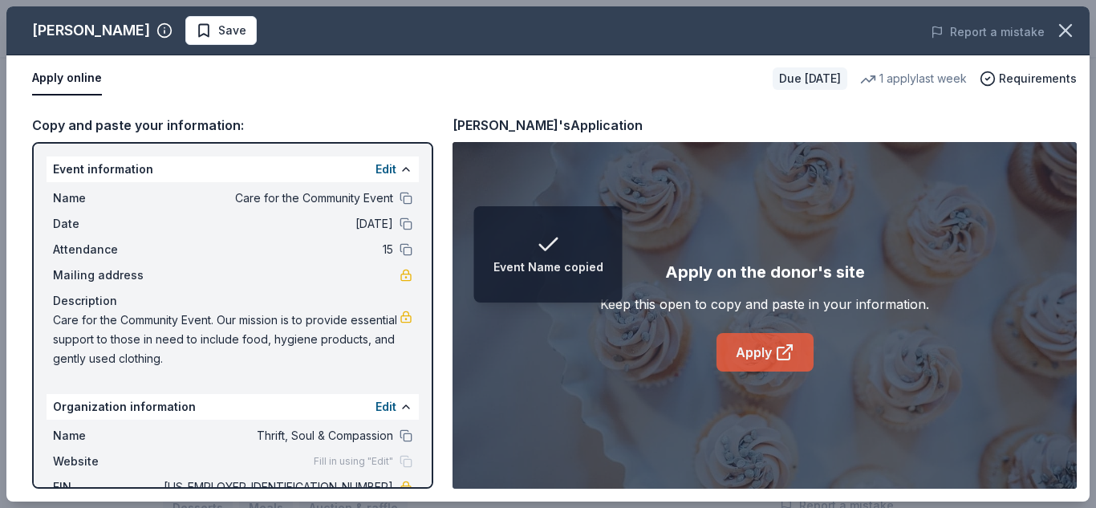
click at [775, 353] on icon at bounding box center [784, 352] width 19 height 19
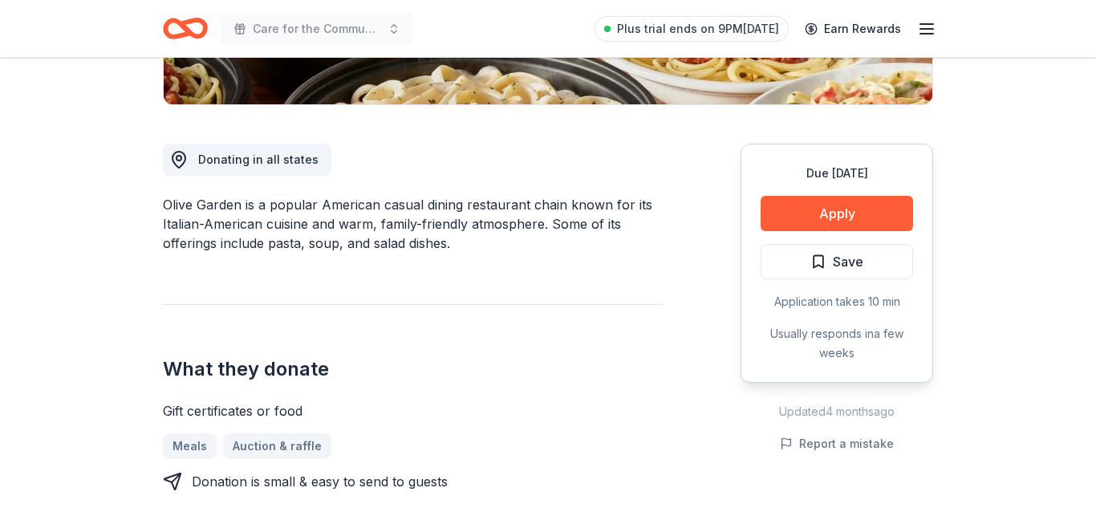
scroll to position [385, 0]
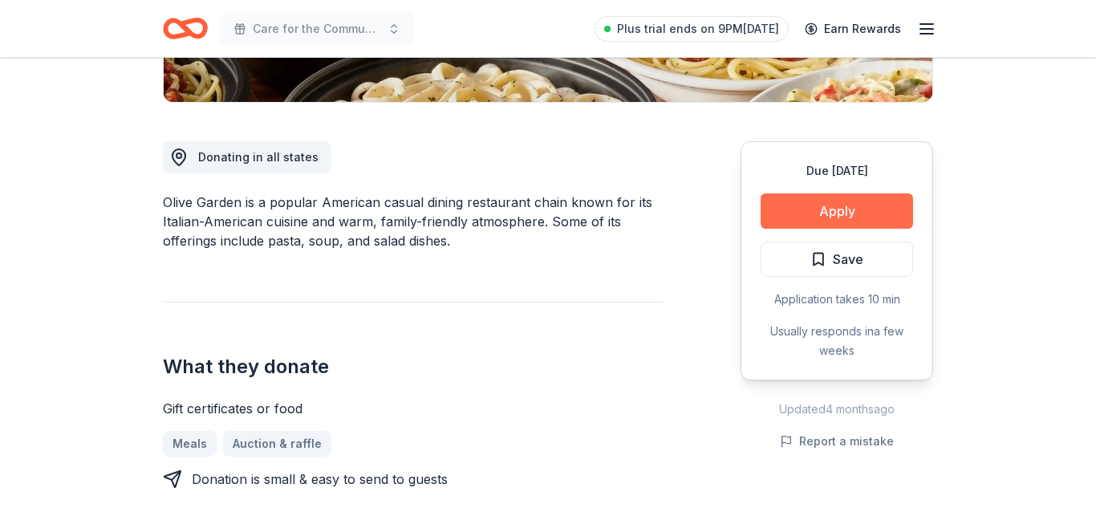
click at [841, 208] on button "Apply" at bounding box center [837, 210] width 152 height 35
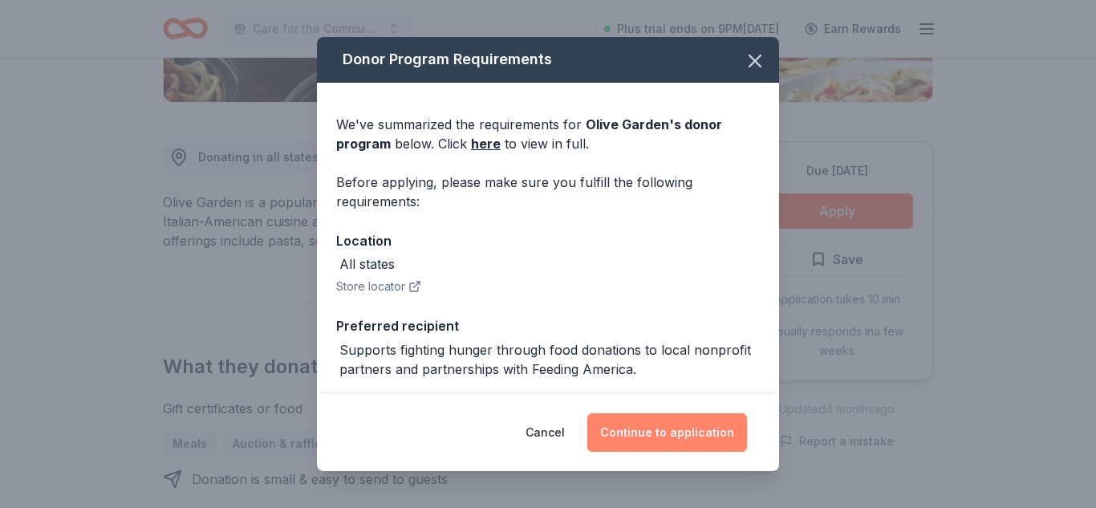
click at [718, 427] on button "Continue to application" at bounding box center [667, 432] width 160 height 39
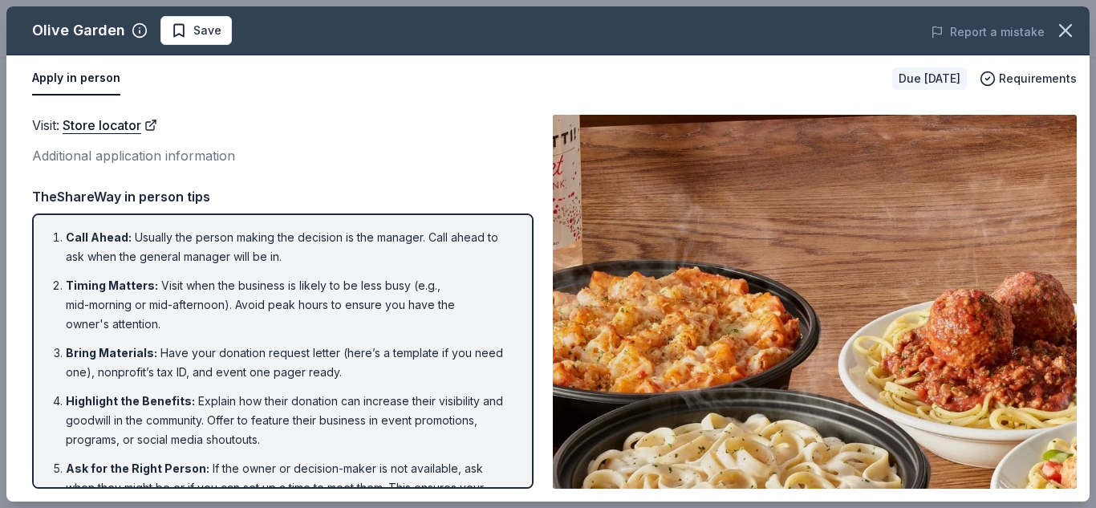
click at [402, 176] on div "Visit : Store locator Additional application information TheShareWay in person …" at bounding box center [282, 302] width 501 height 374
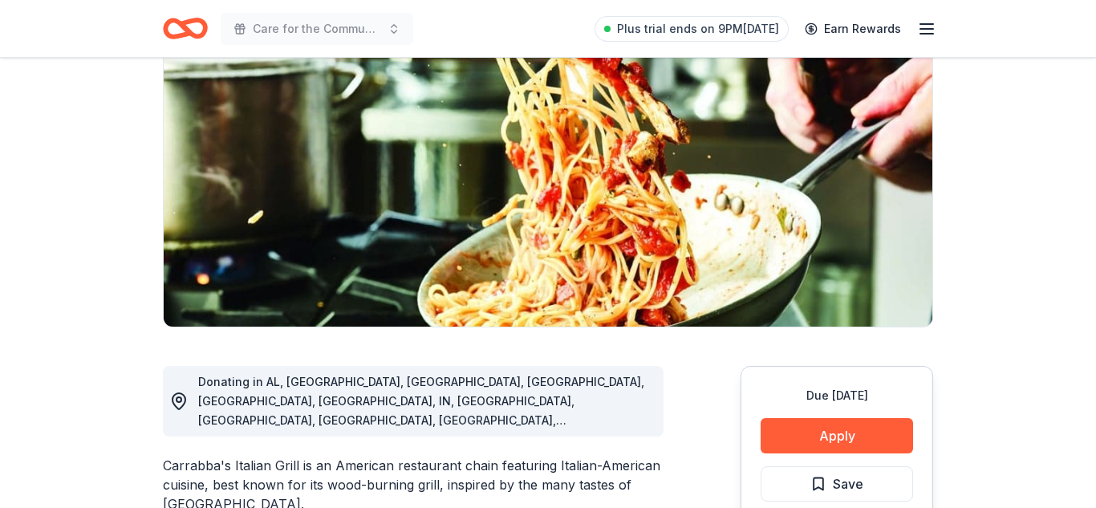
scroll to position [193, 0]
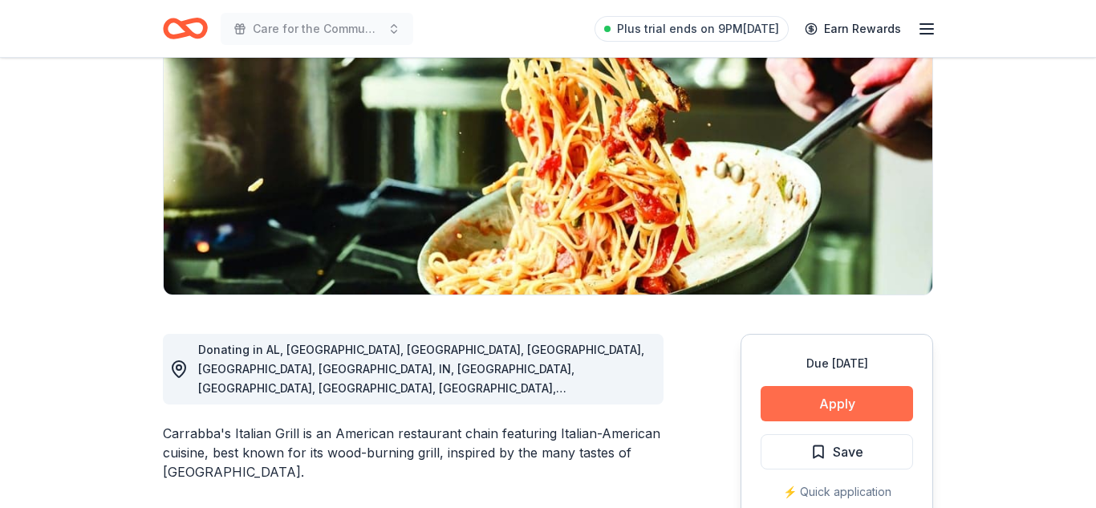
click at [815, 410] on button "Apply" at bounding box center [837, 403] width 152 height 35
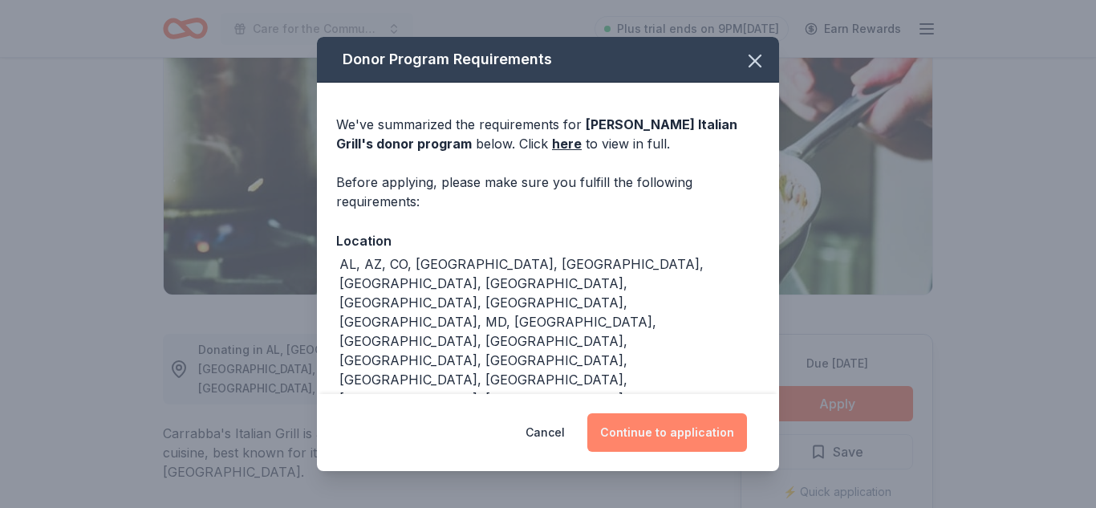
click at [708, 432] on button "Continue to application" at bounding box center [667, 432] width 160 height 39
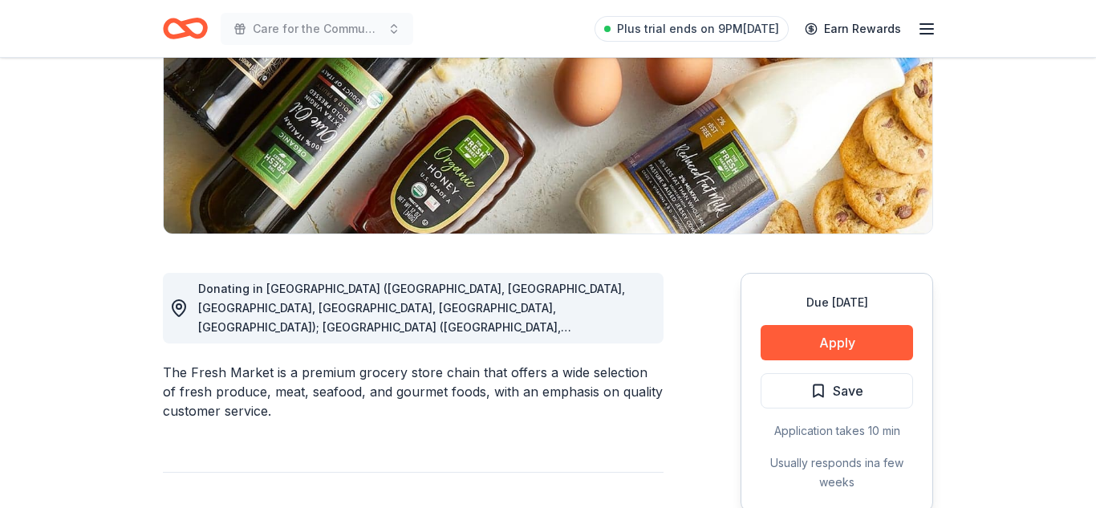
scroll to position [257, 0]
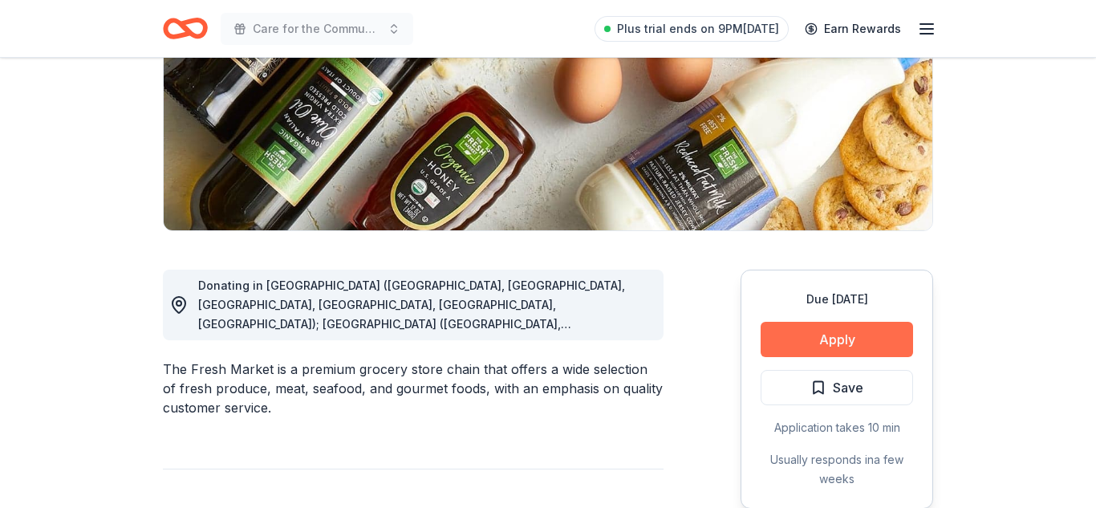
click at [855, 348] on button "Apply" at bounding box center [837, 339] width 152 height 35
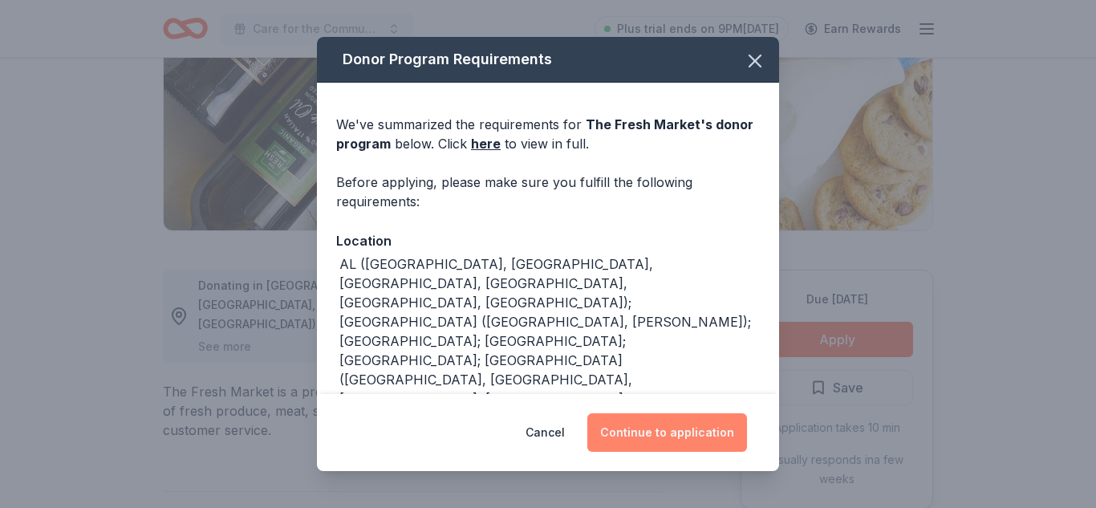
click at [713, 424] on button "Continue to application" at bounding box center [667, 432] width 160 height 39
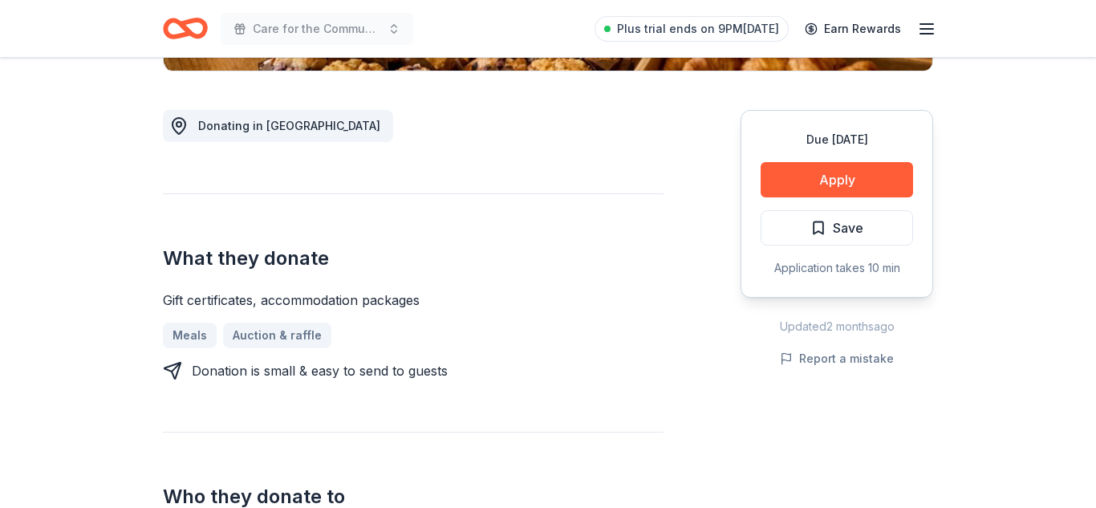
scroll to position [417, 0]
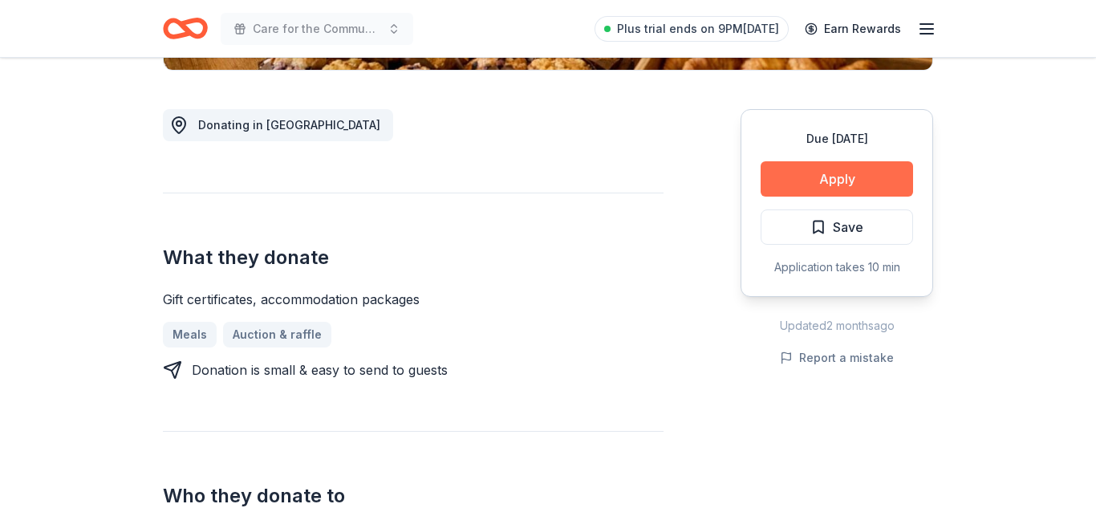
click at [858, 181] on button "Apply" at bounding box center [837, 178] width 152 height 35
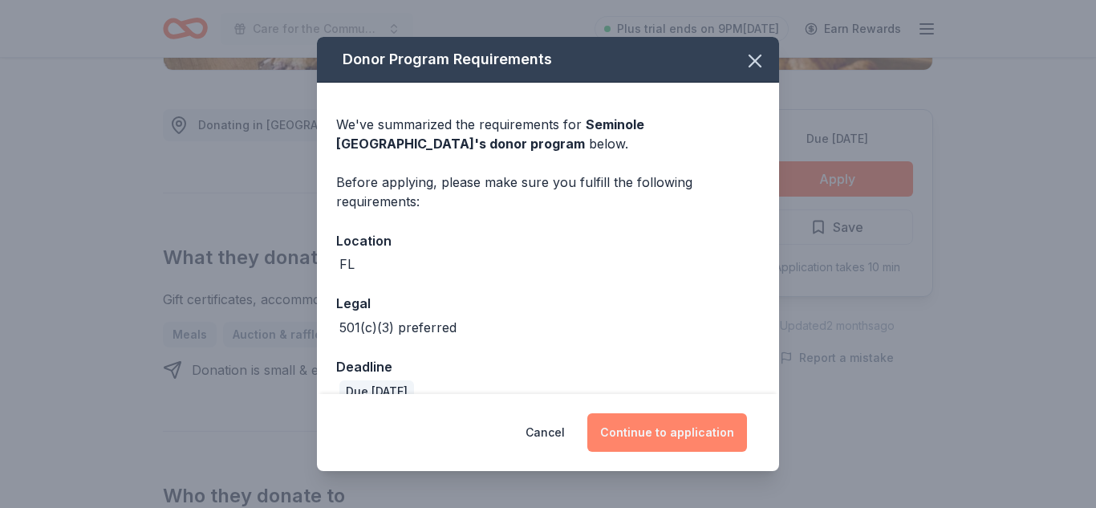
click at [688, 426] on button "Continue to application" at bounding box center [667, 432] width 160 height 39
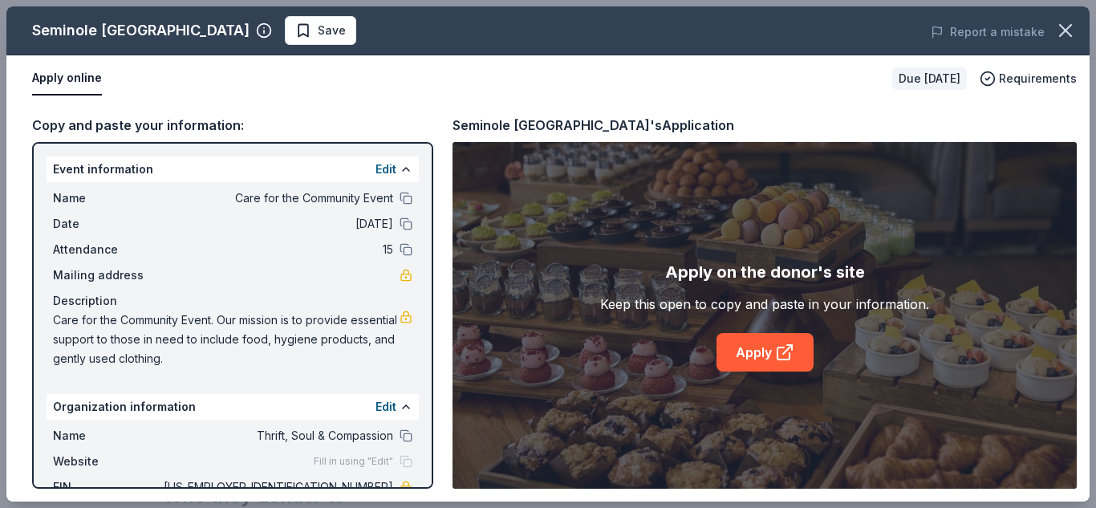
click at [820, 357] on div "Apply on the donor's site Keep this open to copy and paste in your information.…" at bounding box center [764, 315] width 329 height 112
click at [783, 358] on icon at bounding box center [784, 352] width 19 height 19
click at [668, 410] on div "Apply on the donor's site Keep this open to copy and paste in your information.…" at bounding box center [765, 315] width 624 height 347
click at [591, 326] on div "Apply on the donor's site Keep this open to copy and paste in your information.…" at bounding box center [765, 315] width 624 height 347
click at [440, 401] on div "Copy and paste your information: Event information Edit Name Care for the Commu…" at bounding box center [547, 302] width 1083 height 400
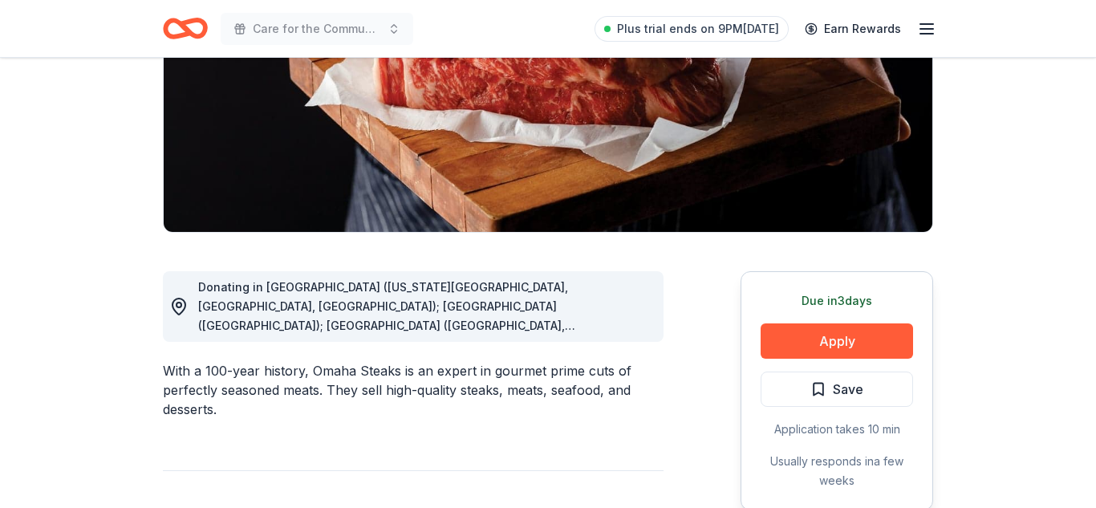
scroll to position [257, 0]
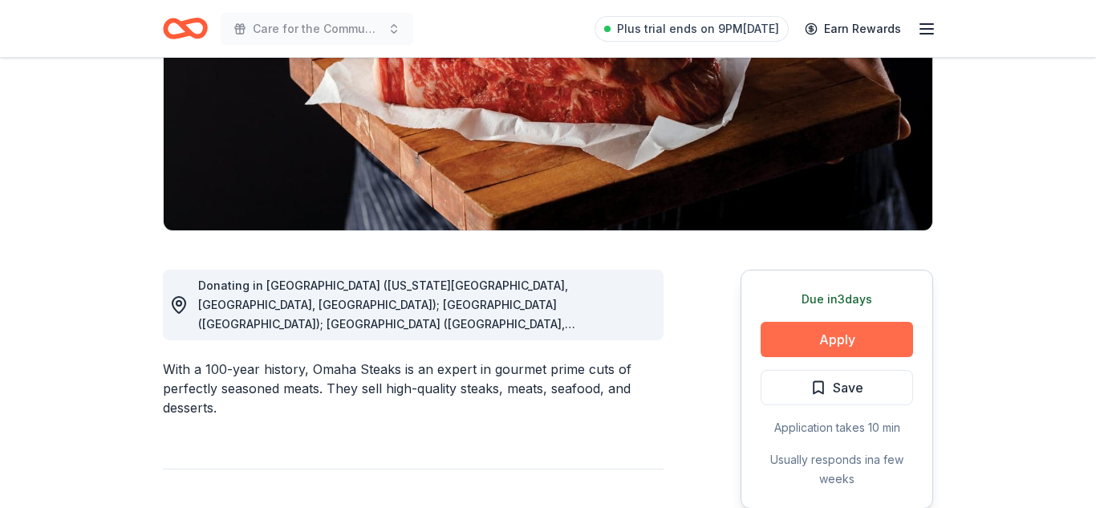
click at [792, 345] on button "Apply" at bounding box center [837, 339] width 152 height 35
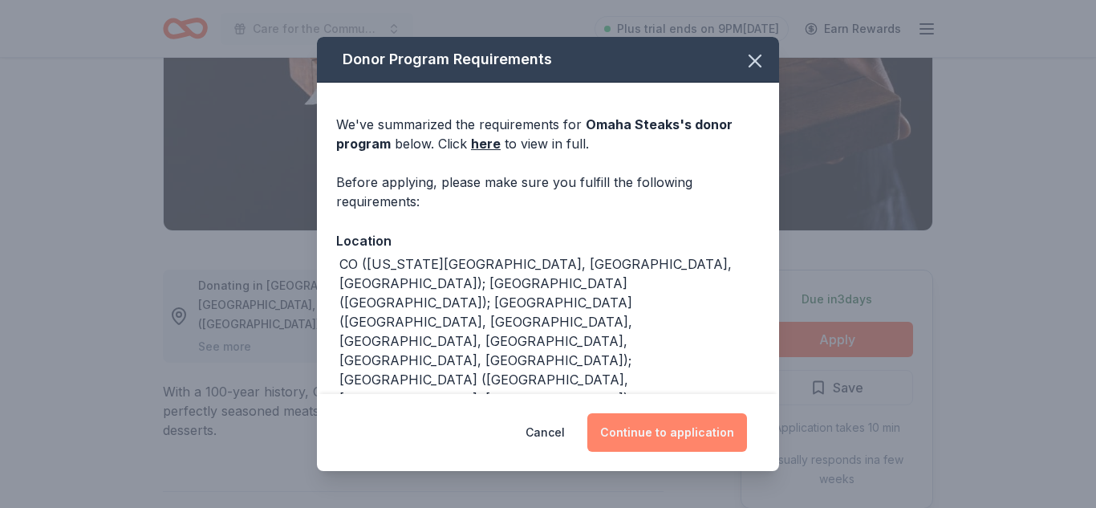
click at [656, 434] on button "Continue to application" at bounding box center [667, 432] width 160 height 39
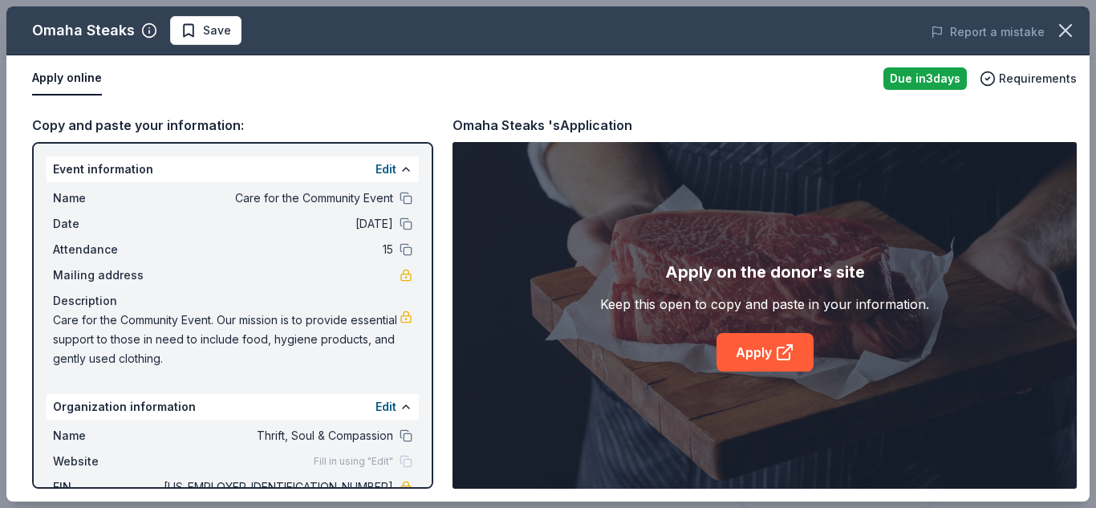
drag, startPoint x: 53, startPoint y: 320, endPoint x: 194, endPoint y: 358, distance: 146.2
click at [194, 358] on span "Care for the Community Event. Our mission is to provide essential support to th…" at bounding box center [226, 340] width 347 height 58
click at [757, 344] on link "Apply" at bounding box center [764, 352] width 97 height 39
click at [408, 197] on button at bounding box center [406, 198] width 13 height 13
drag, startPoint x: 241, startPoint y: 359, endPoint x: 98, endPoint y: 320, distance: 148.1
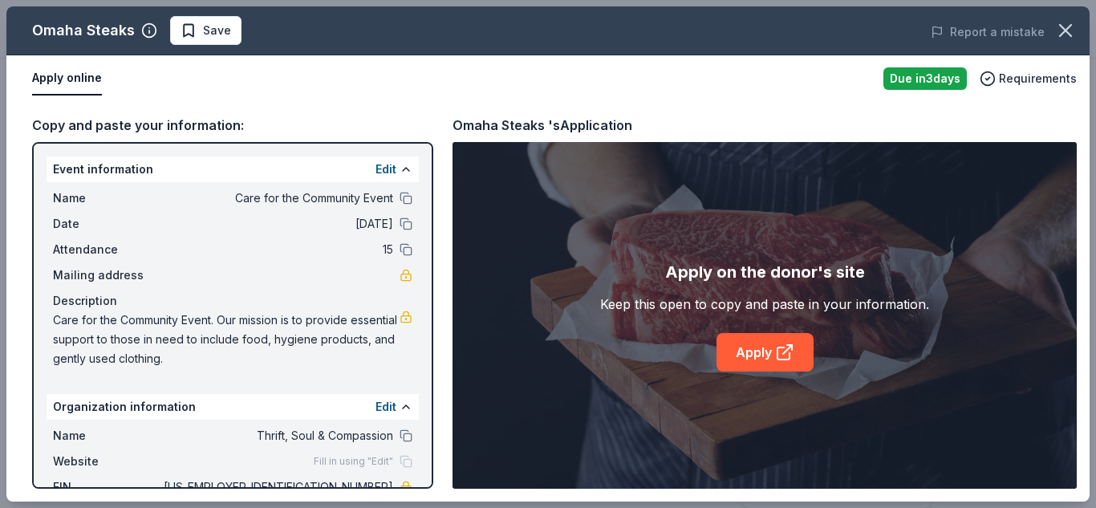
click at [98, 320] on span "Care for the Community Event. Our mission is to provide essential support to th…" at bounding box center [226, 340] width 347 height 58
click at [143, 291] on div "Description" at bounding box center [232, 300] width 359 height 19
click at [184, 262] on div "Name Care for the Community Event Date [DATE] Attendance 15 Mailing address Des…" at bounding box center [233, 278] width 372 height 193
drag, startPoint x: 54, startPoint y: 319, endPoint x: 95, endPoint y: 335, distance: 44.0
click at [95, 335] on span "Care for the Community Event. Our mission is to provide essential support to th…" at bounding box center [226, 340] width 347 height 58
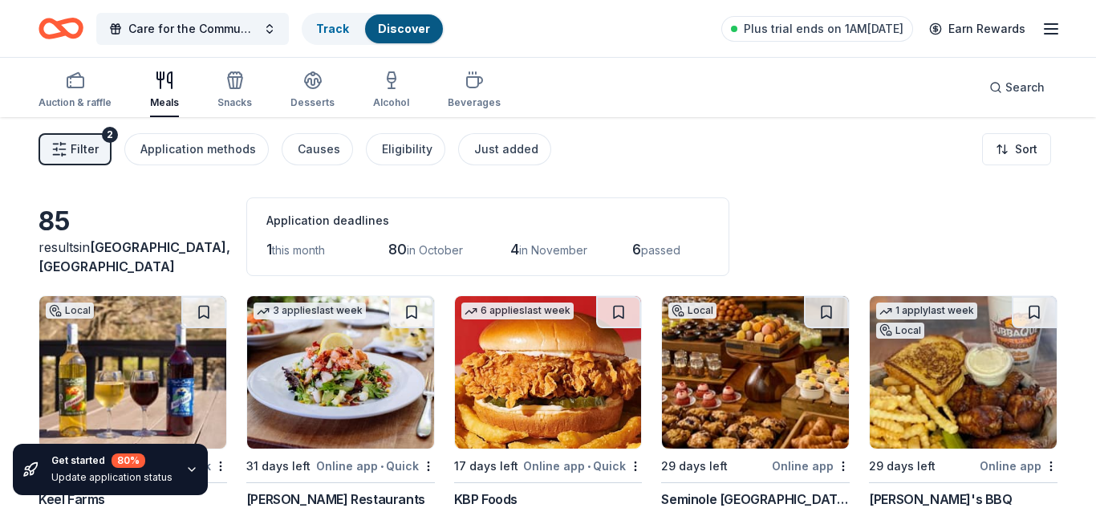
click at [631, 136] on div "Filter 2 Application methods Causes Eligibility Just added Sort" at bounding box center [548, 149] width 1096 height 64
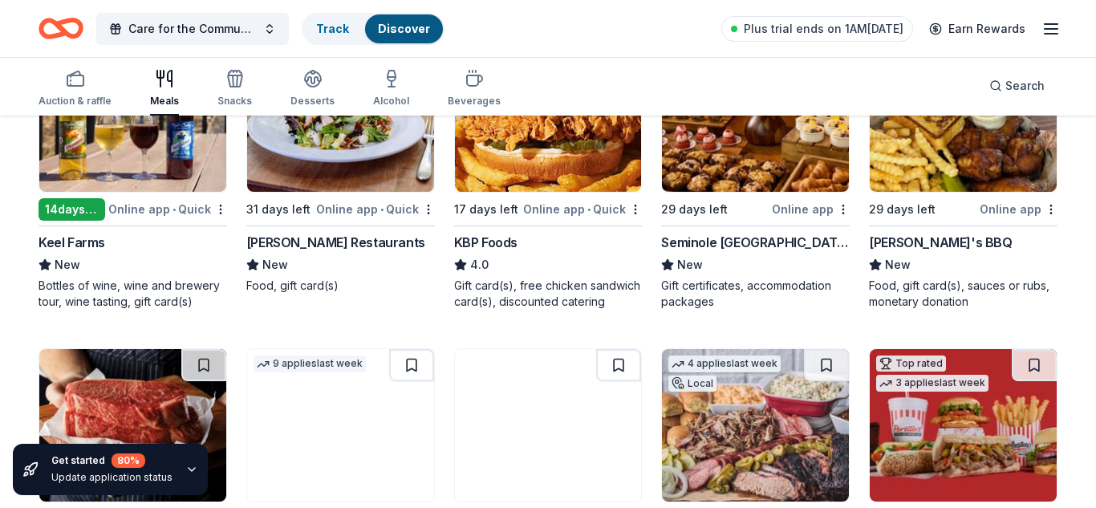
scroll to position [39, 0]
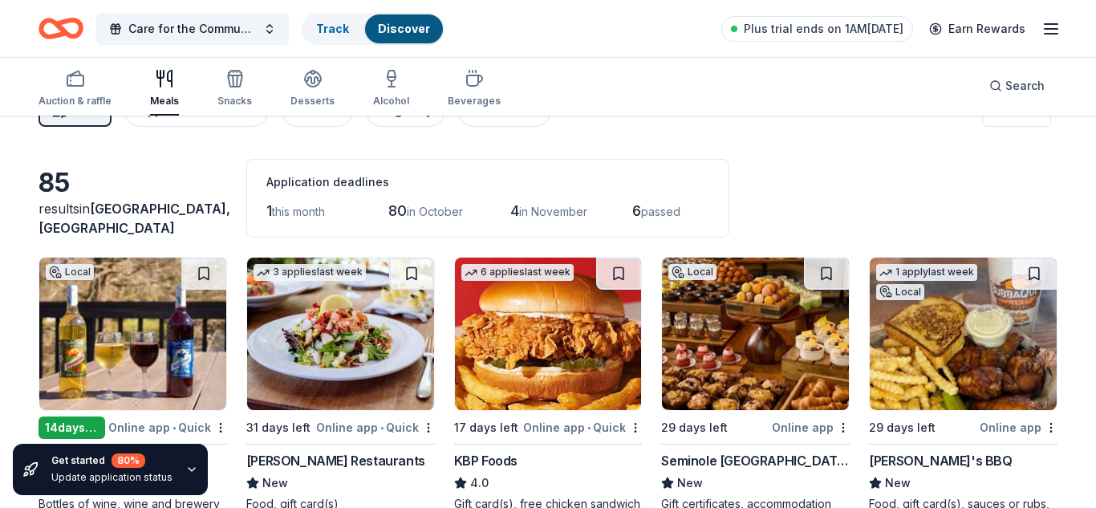
click at [954, 363] on img at bounding box center [963, 334] width 187 height 152
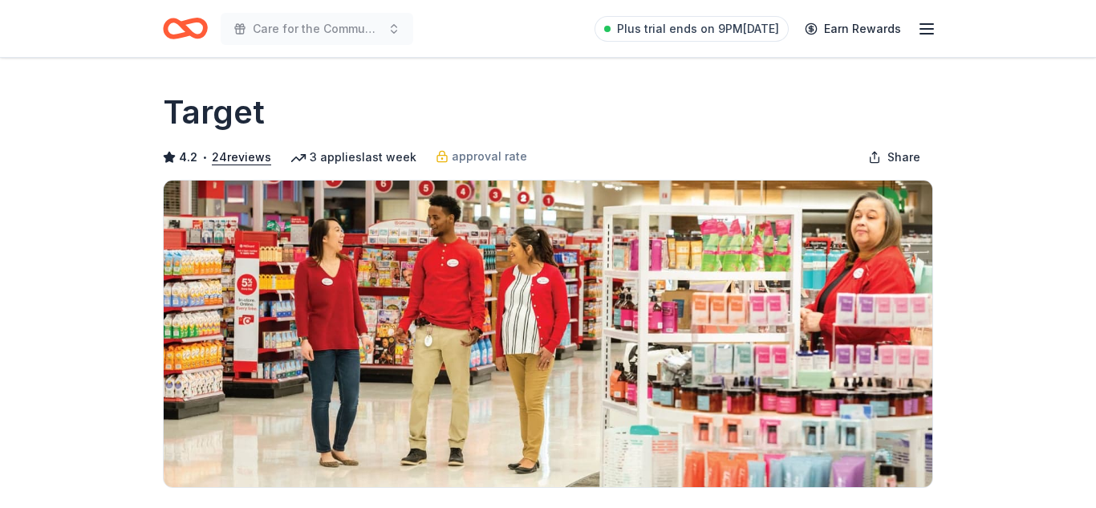
click at [516, 90] on div "Target" at bounding box center [548, 112] width 770 height 45
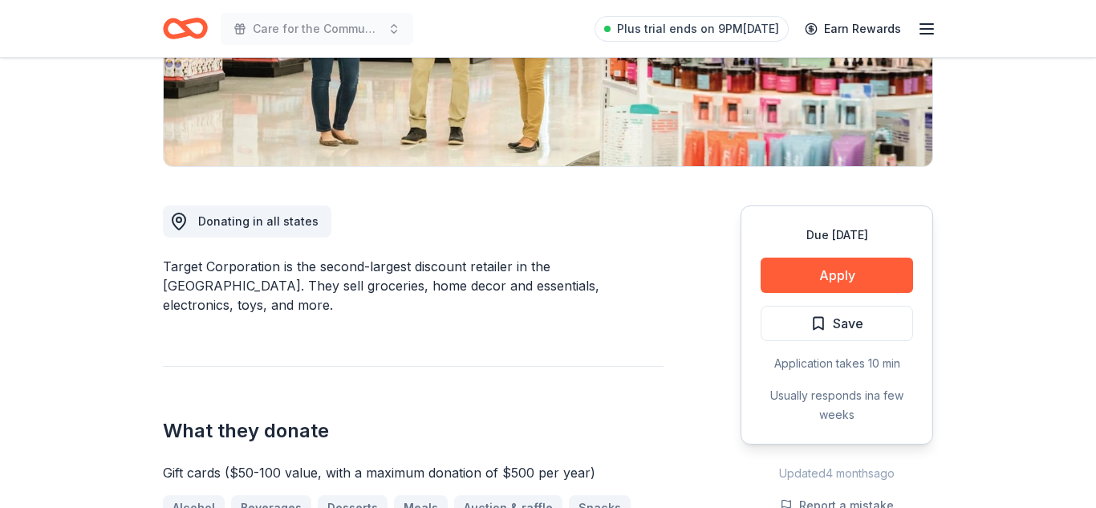
scroll to position [353, 0]
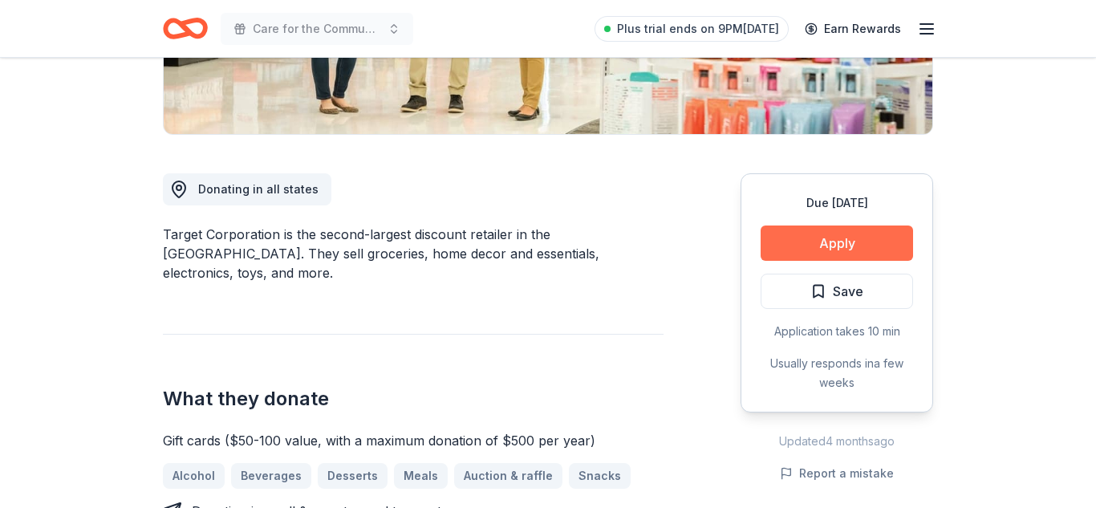
click at [819, 258] on button "Apply" at bounding box center [837, 242] width 152 height 35
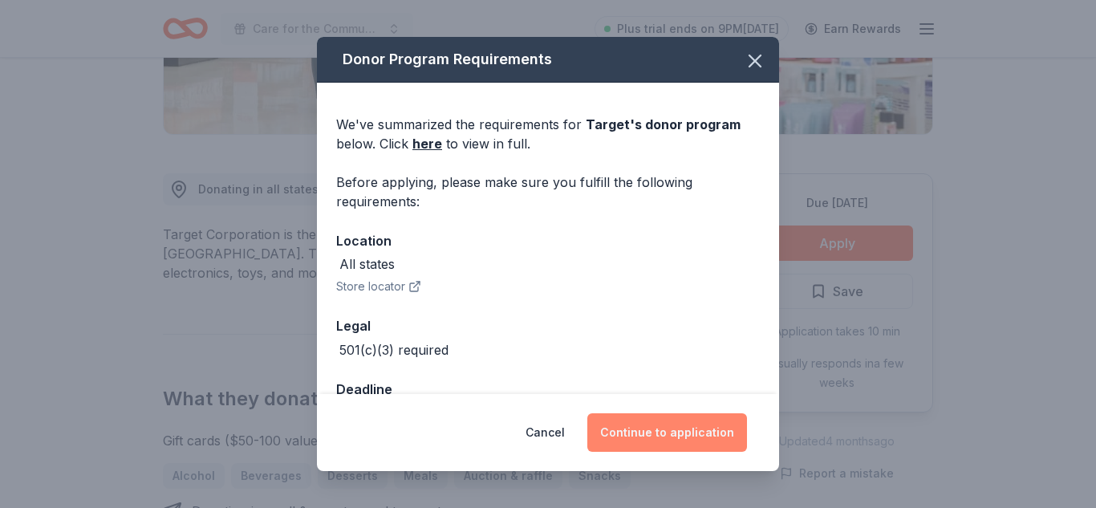
click at [634, 436] on button "Continue to application" at bounding box center [667, 432] width 160 height 39
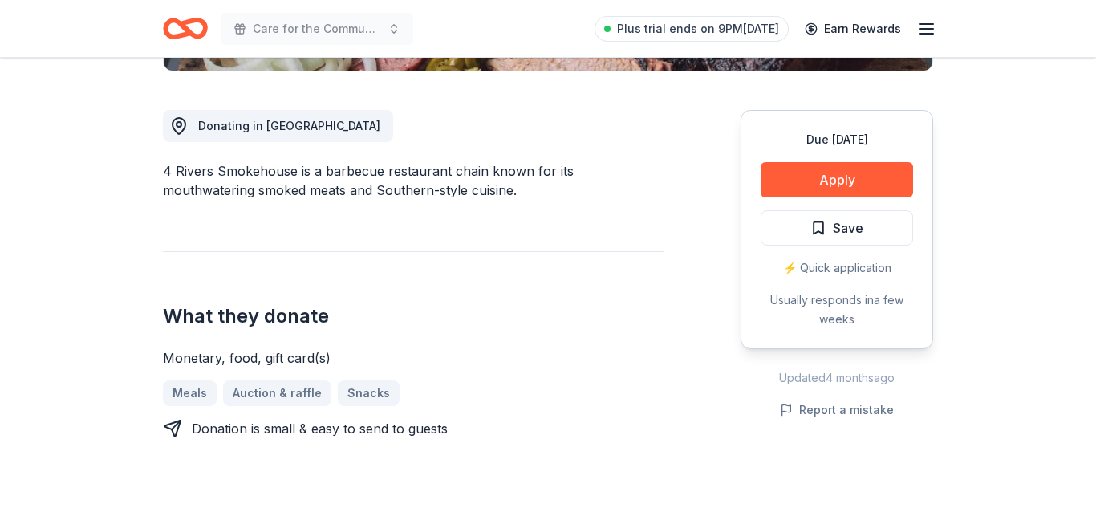
scroll to position [417, 0]
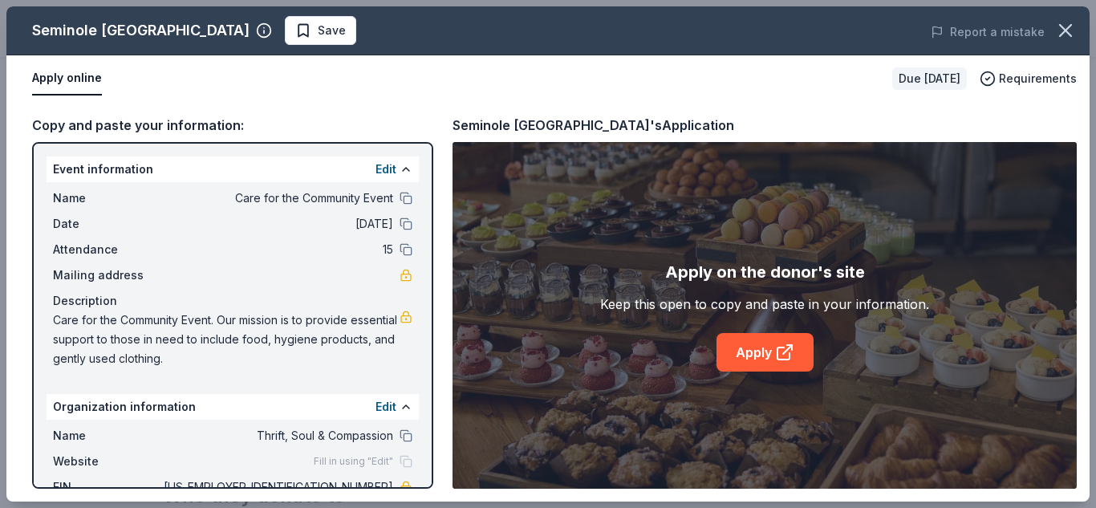
scroll to position [417, 0]
click at [485, 77] on div "Apply online" at bounding box center [455, 79] width 847 height 34
click at [749, 348] on link "Apply" at bounding box center [764, 352] width 97 height 39
